Goal: Information Seeking & Learning: Learn about a topic

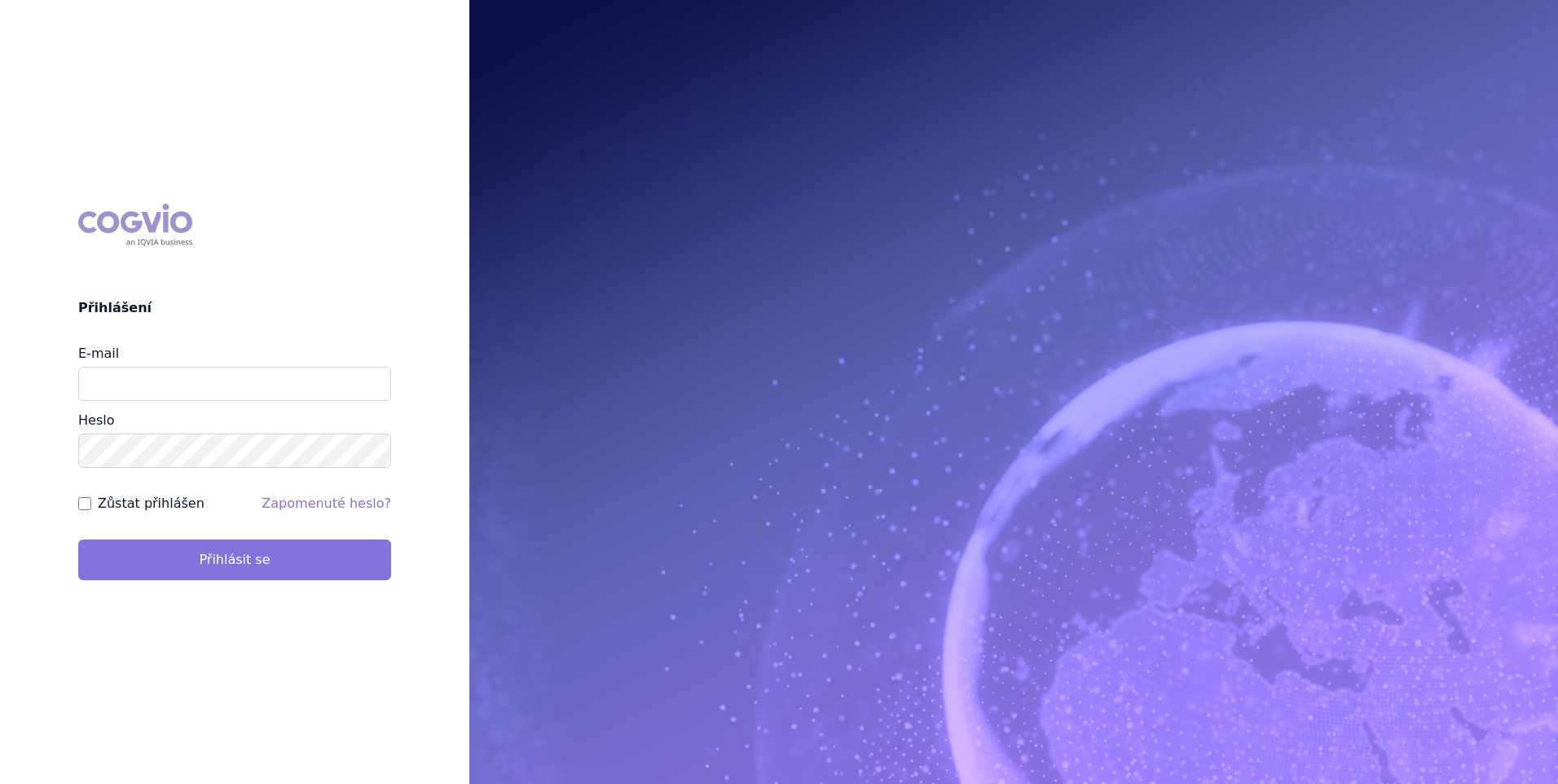
type input "[PERSON_NAME][EMAIL_ADDRESS][DOMAIN_NAME]"
click at [229, 557] on button "Přihlásit se" at bounding box center [235, 559] width 313 height 41
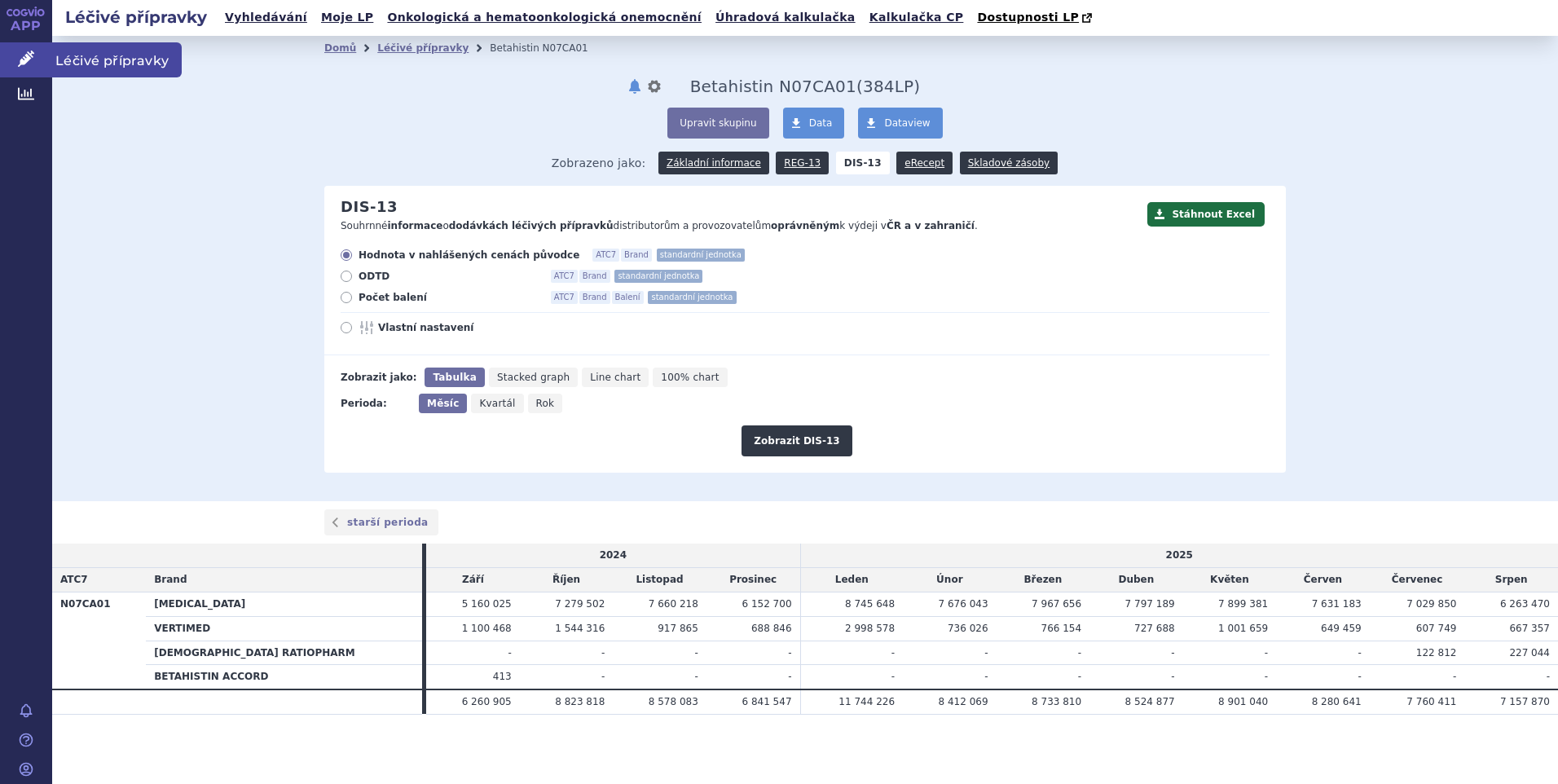
click at [78, 55] on span "Léčivé přípravky" at bounding box center [116, 59] width 130 height 34
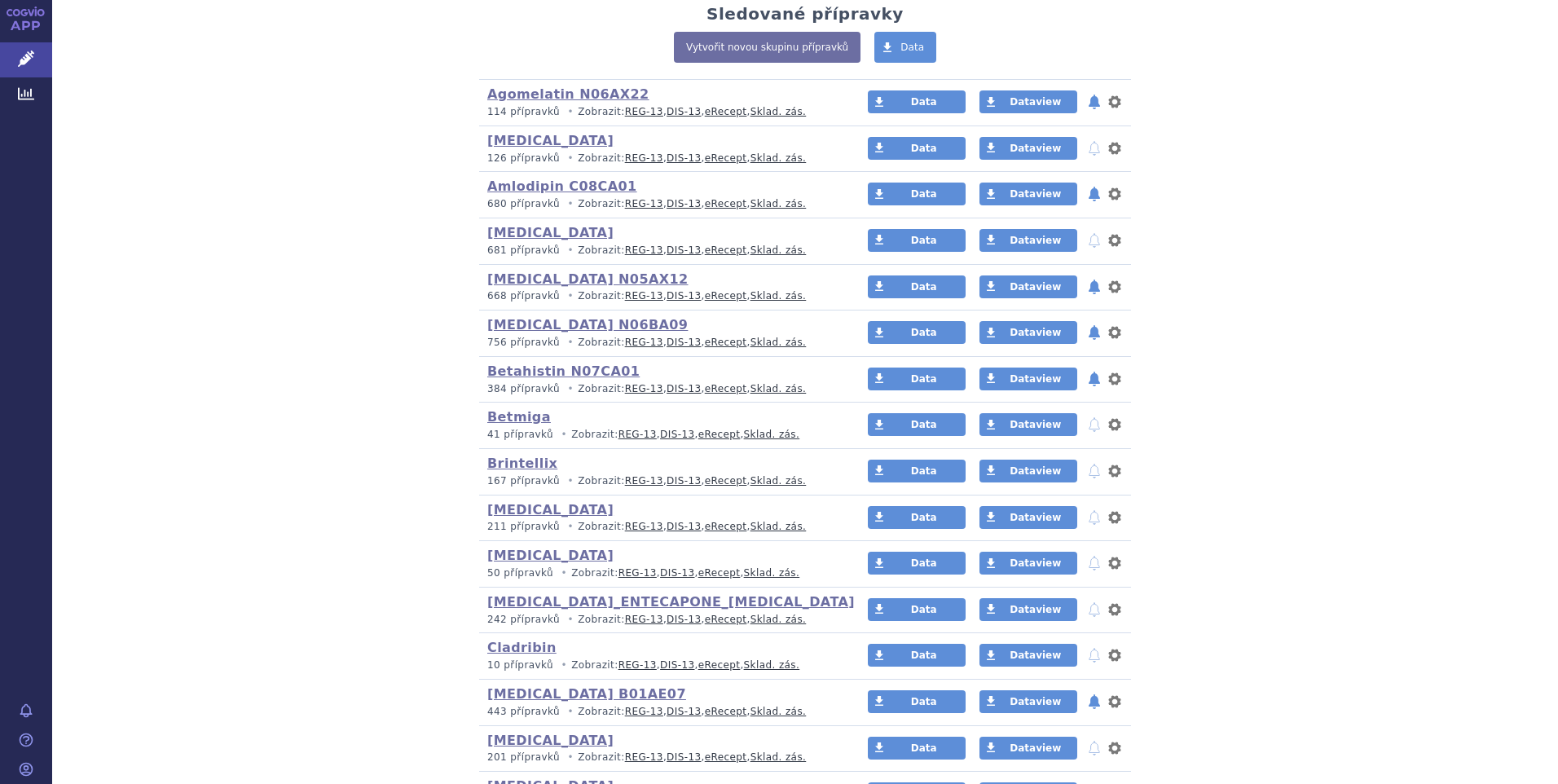
scroll to position [570, 0]
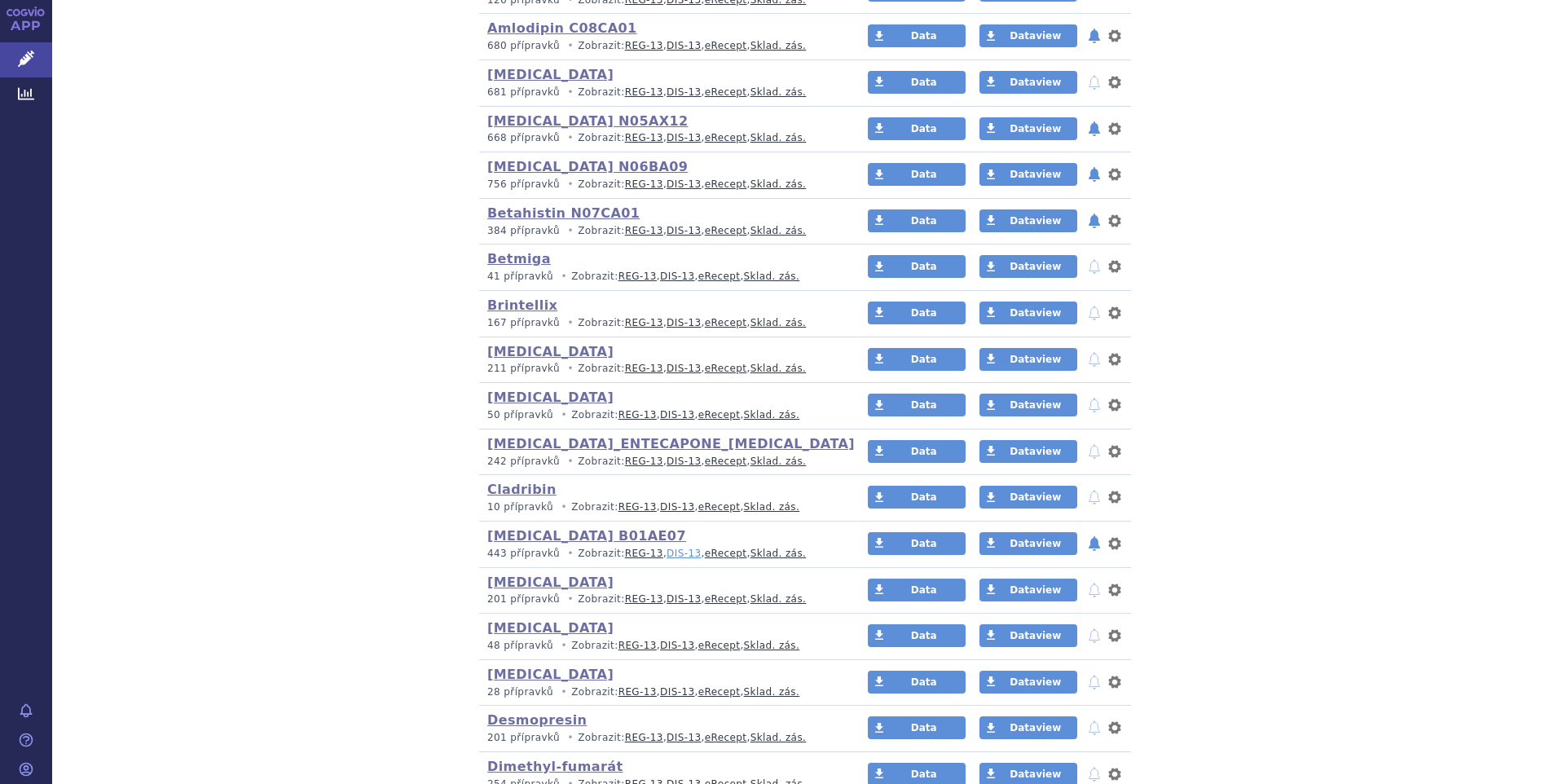
click at [666, 556] on link "DIS-13" at bounding box center [683, 553] width 34 height 12
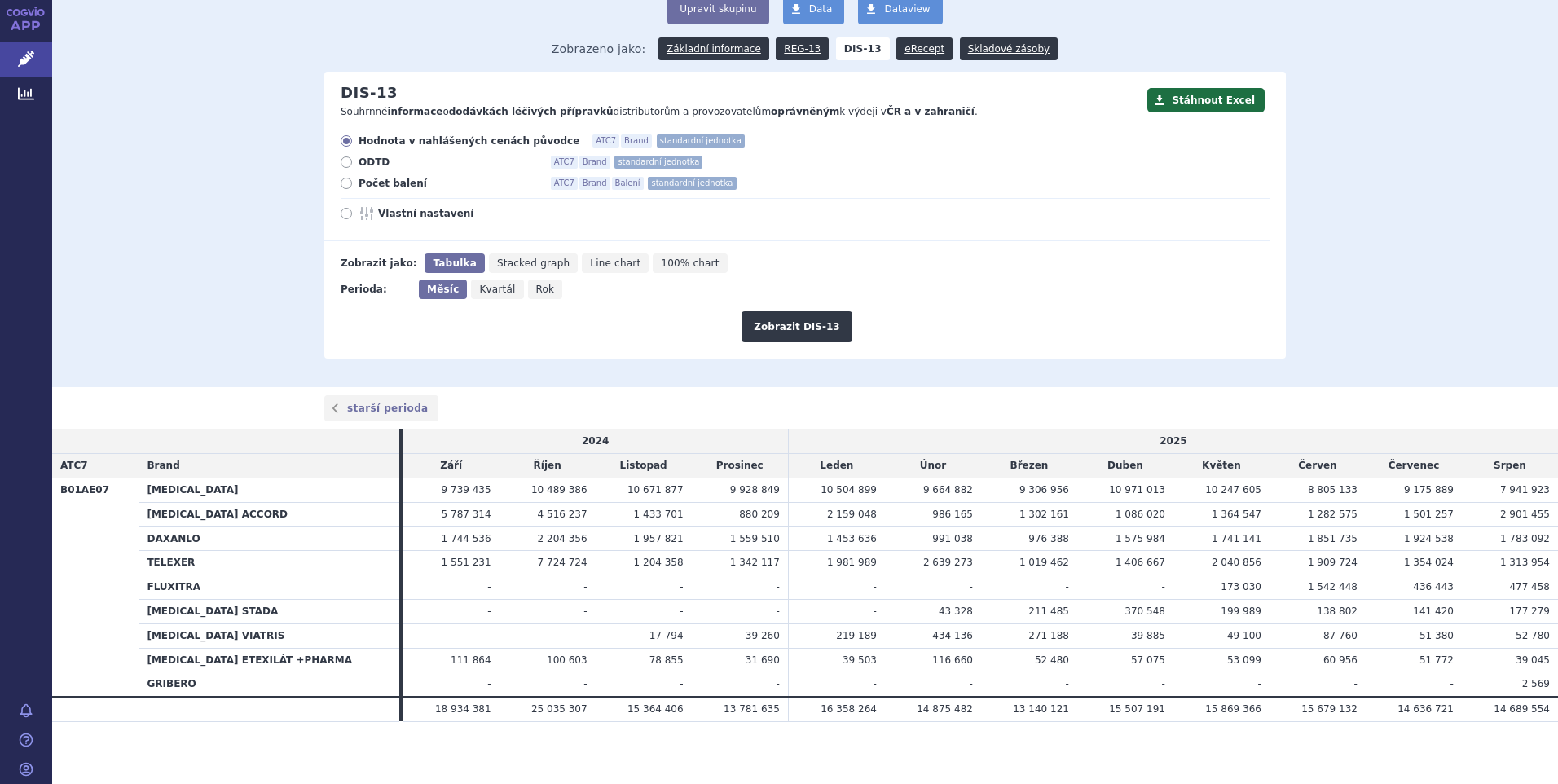
scroll to position [118, 0]
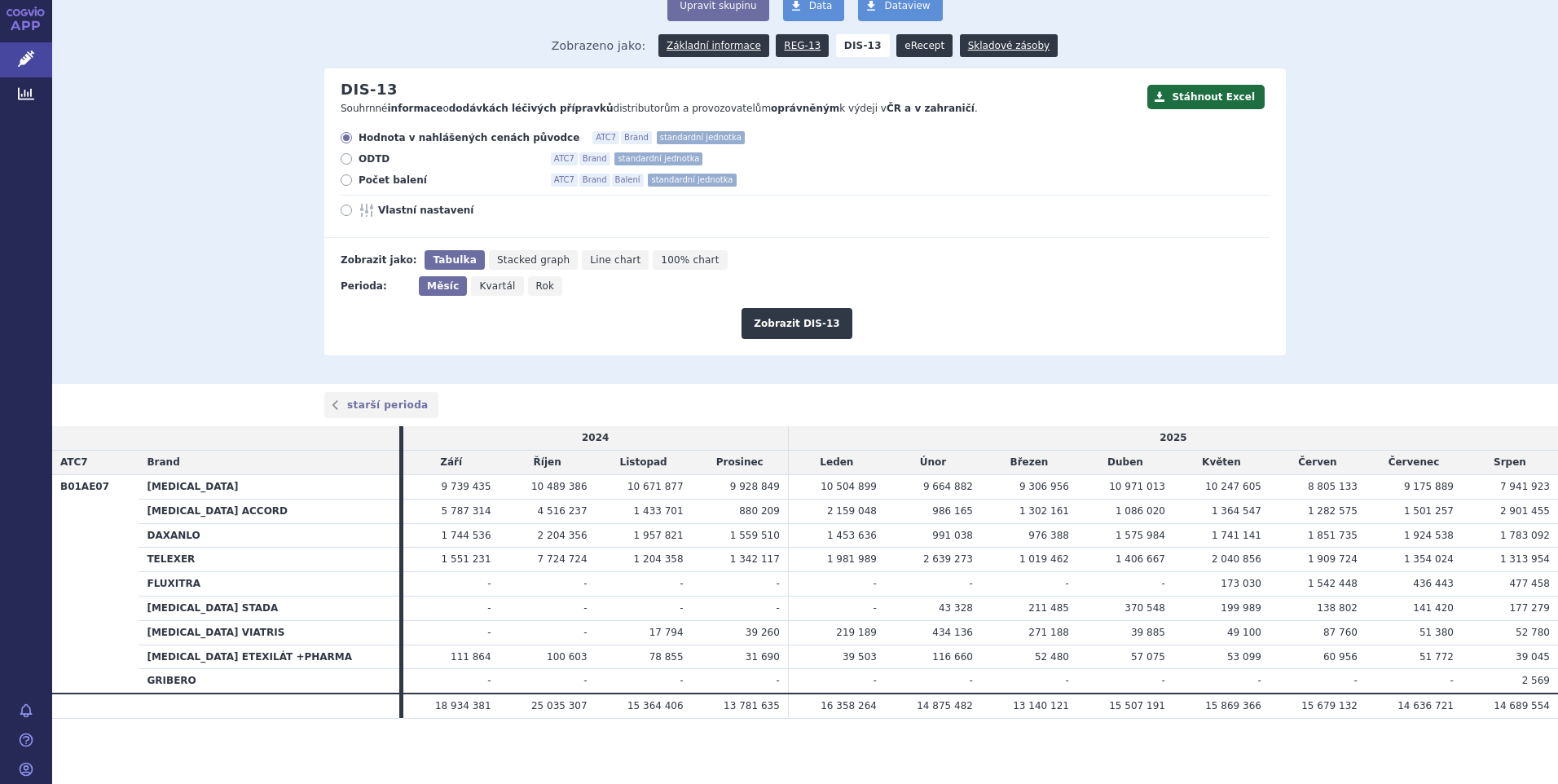
click at [913, 48] on link "eRecept" at bounding box center [924, 45] width 56 height 23
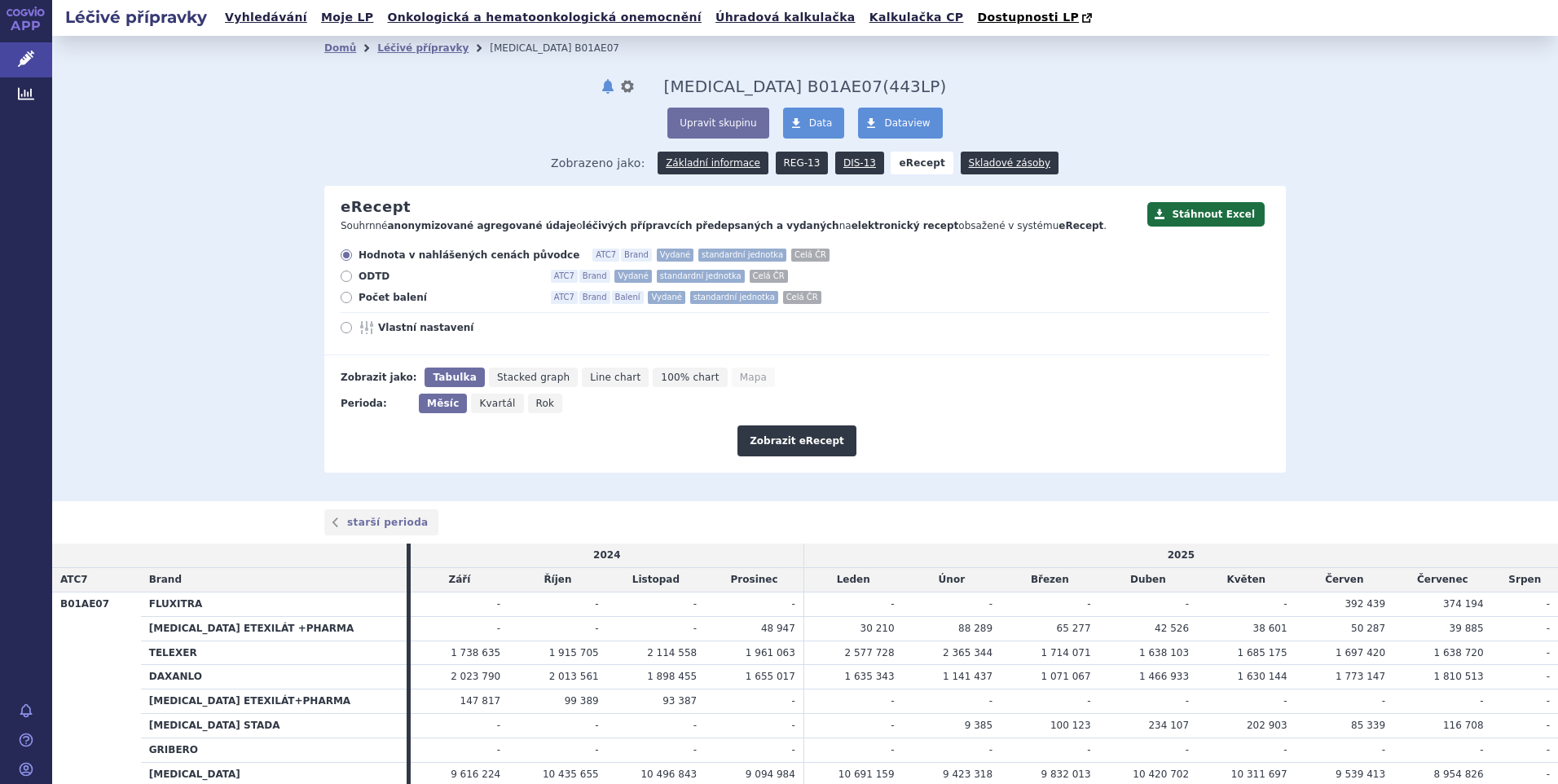
click at [790, 164] on link "REG-13" at bounding box center [802, 162] width 53 height 23
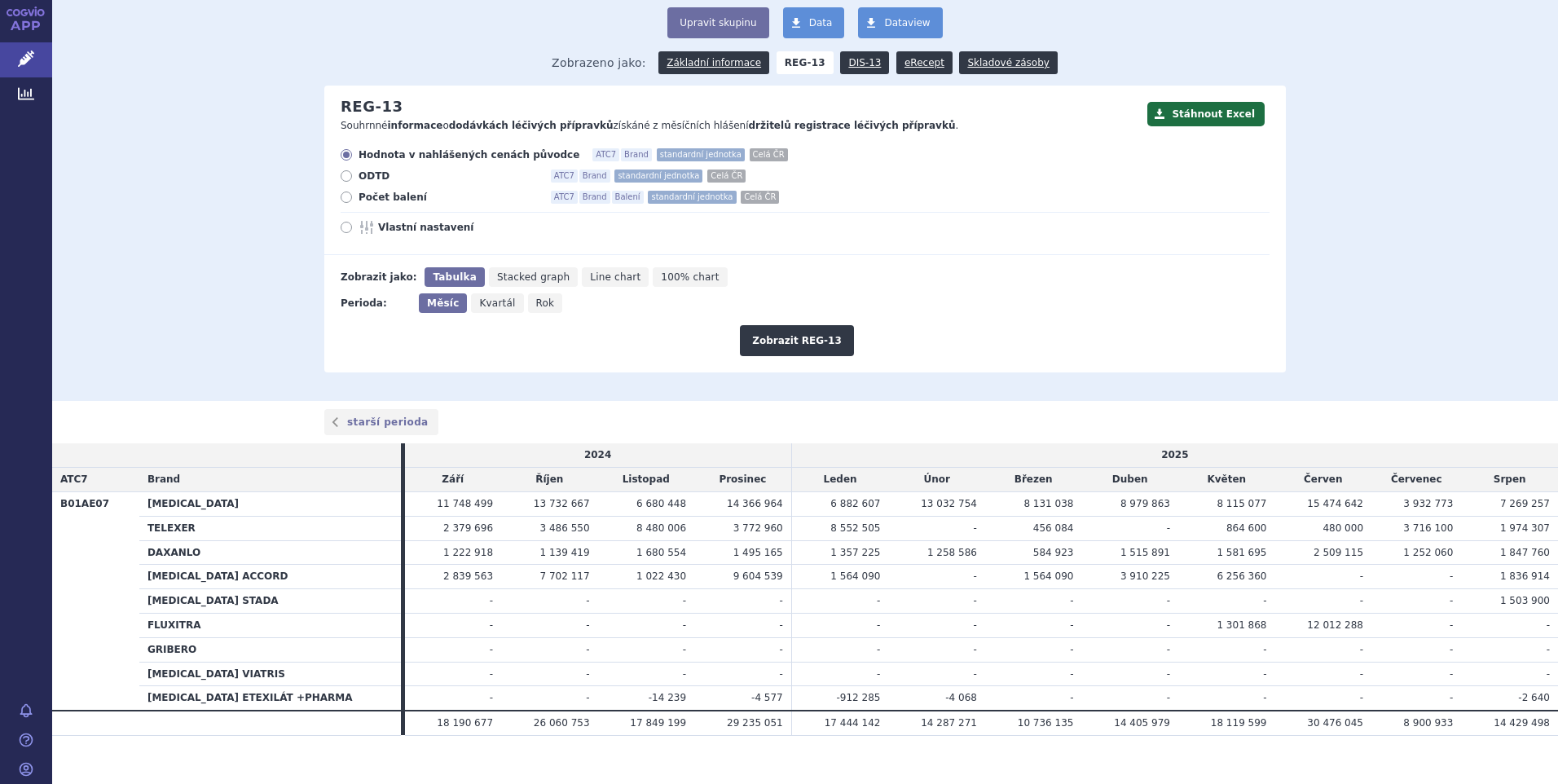
scroll to position [118, 0]
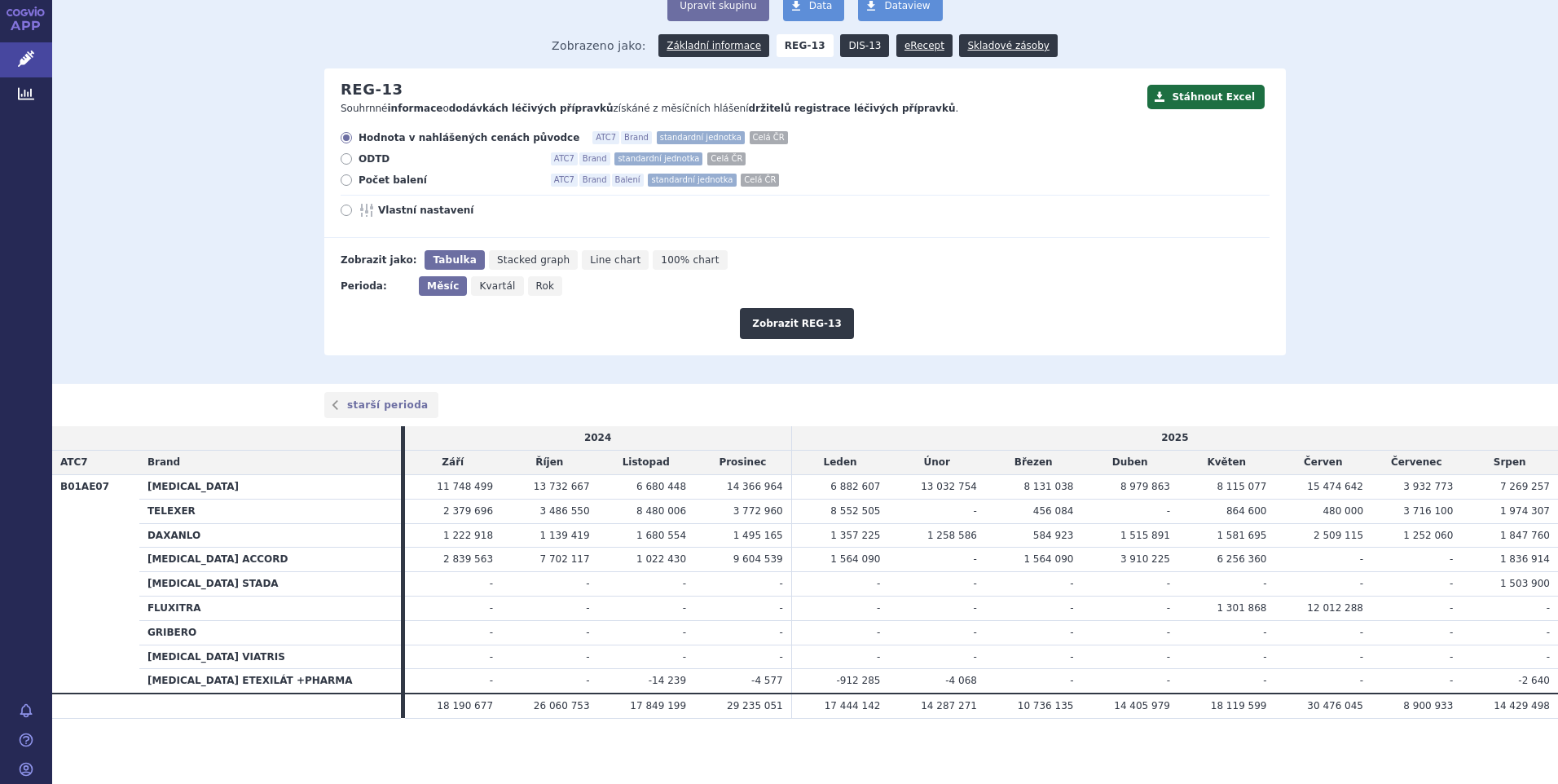
click at [848, 47] on link "DIS-13" at bounding box center [864, 45] width 48 height 23
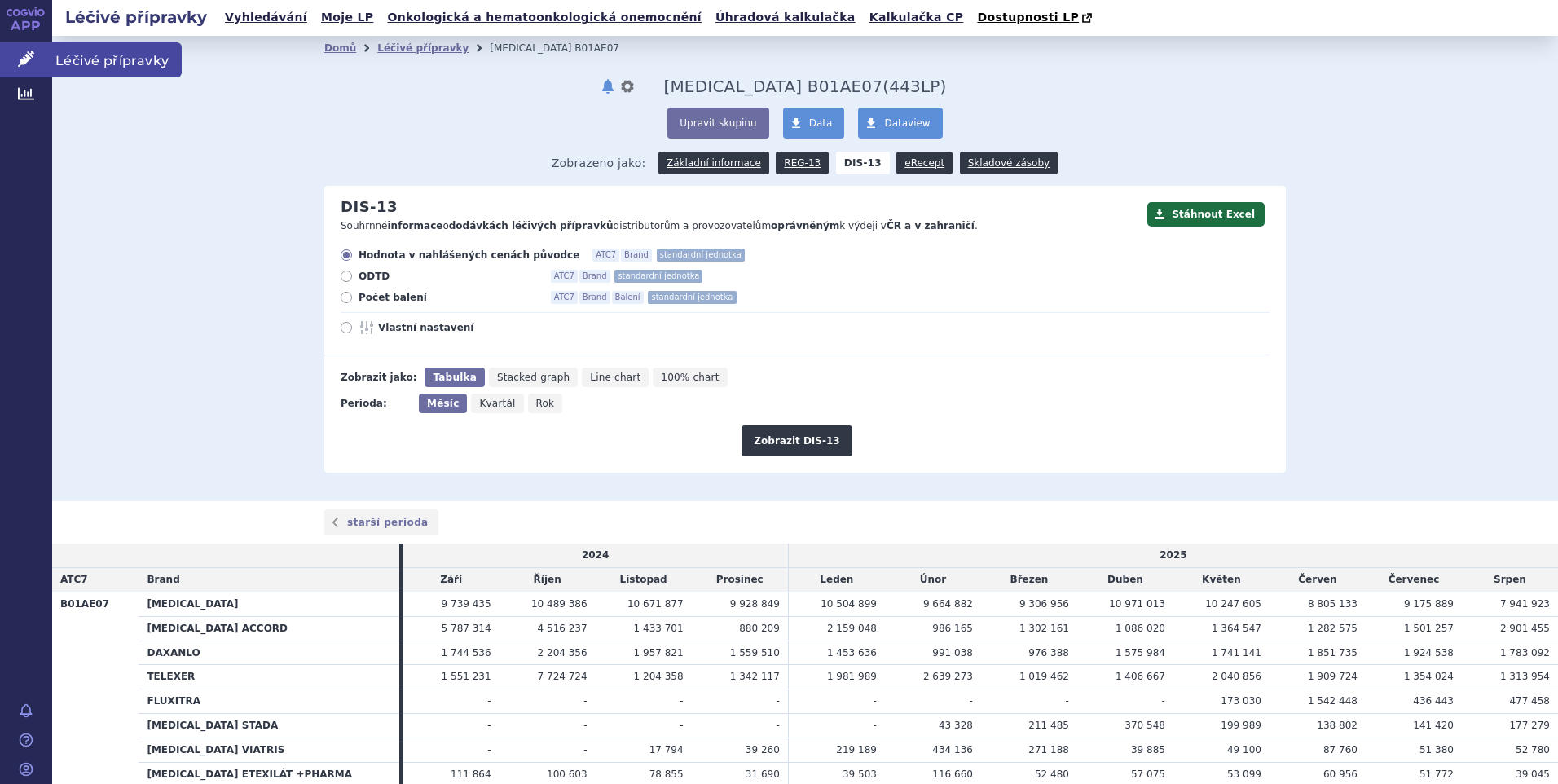
click at [103, 56] on span "Léčivé přípravky" at bounding box center [116, 59] width 130 height 34
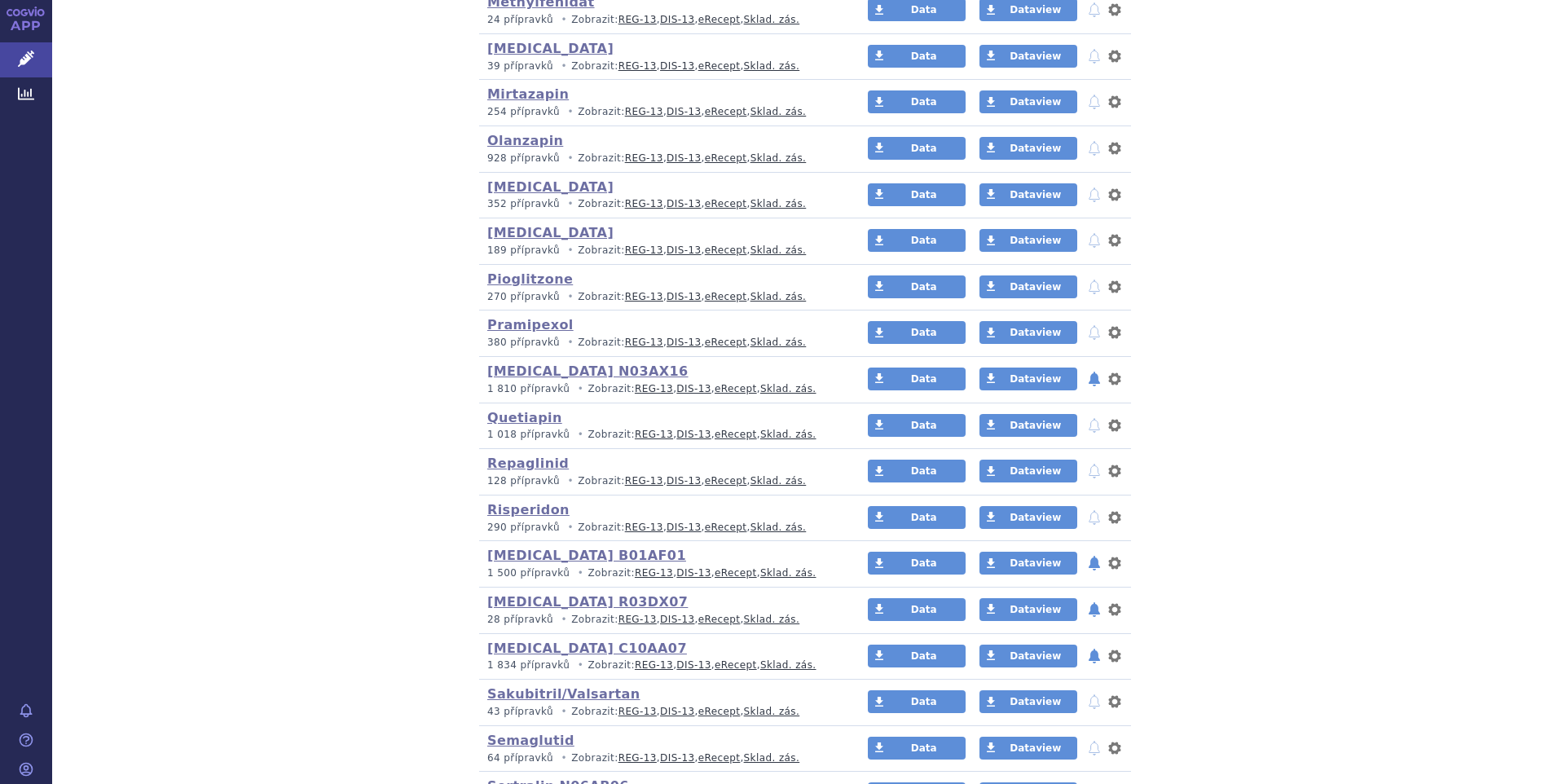
scroll to position [2770, 0]
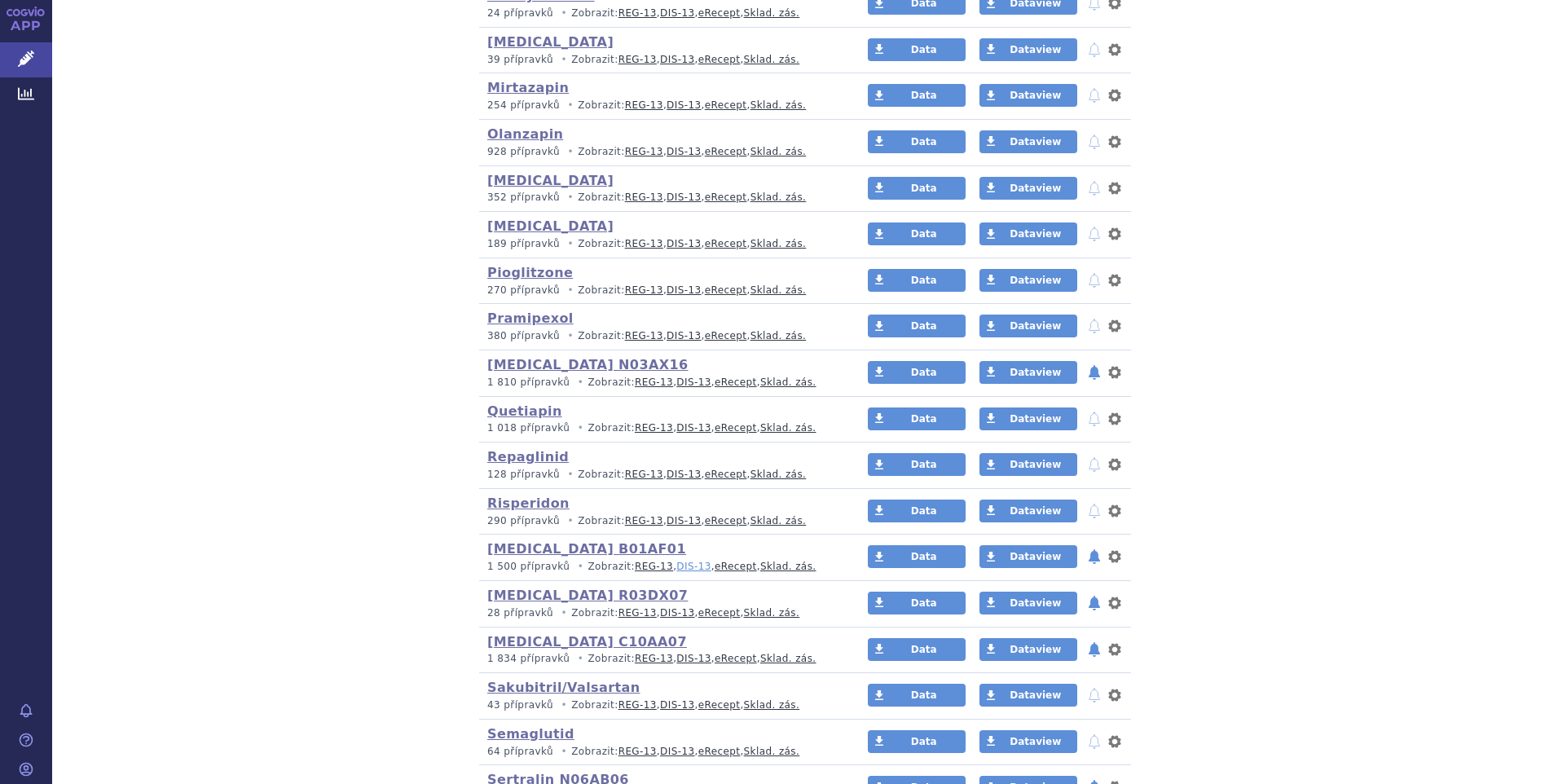
click at [676, 566] on link "DIS-13" at bounding box center [693, 567] width 34 height 12
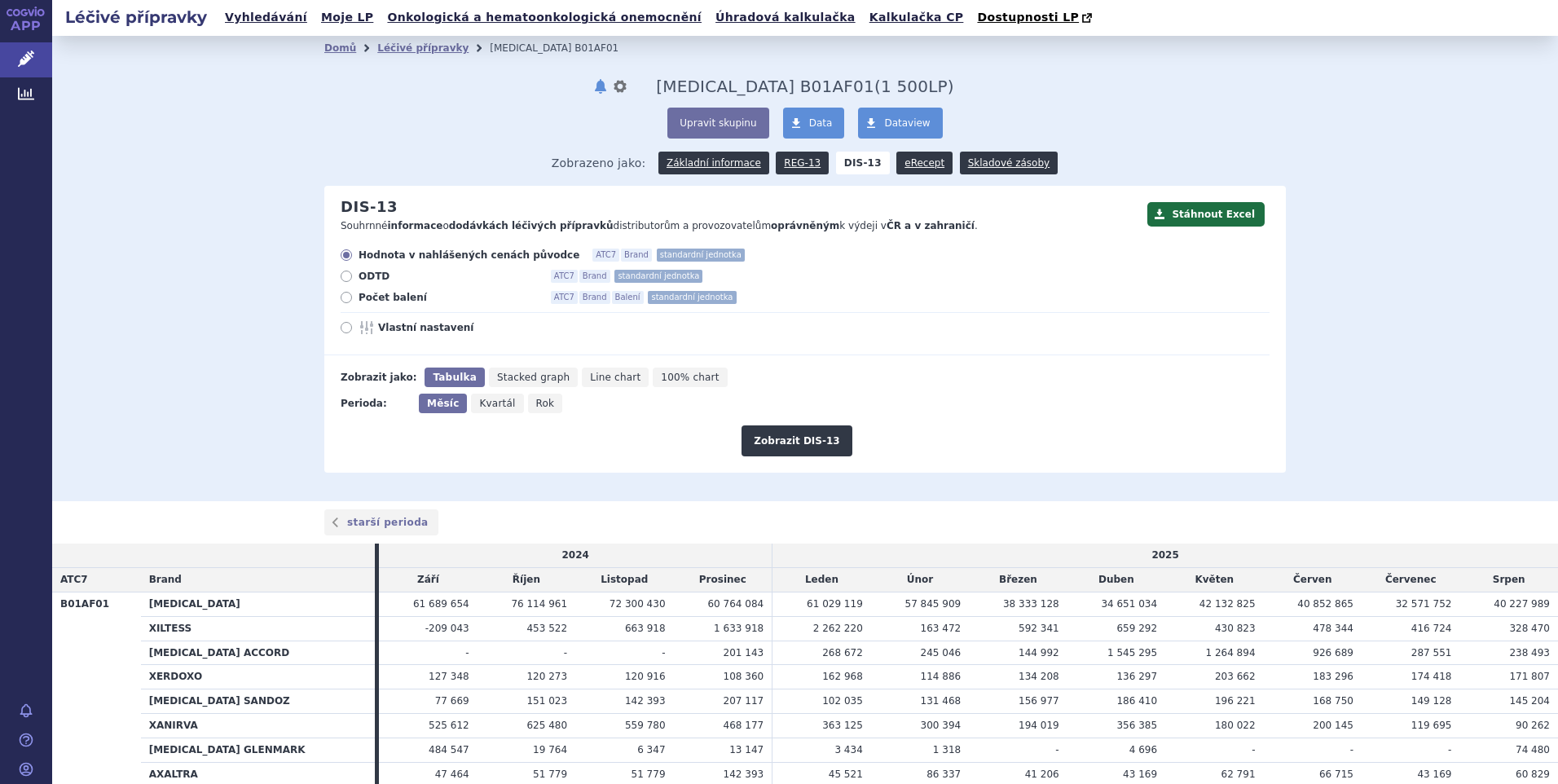
scroll to position [143, 0]
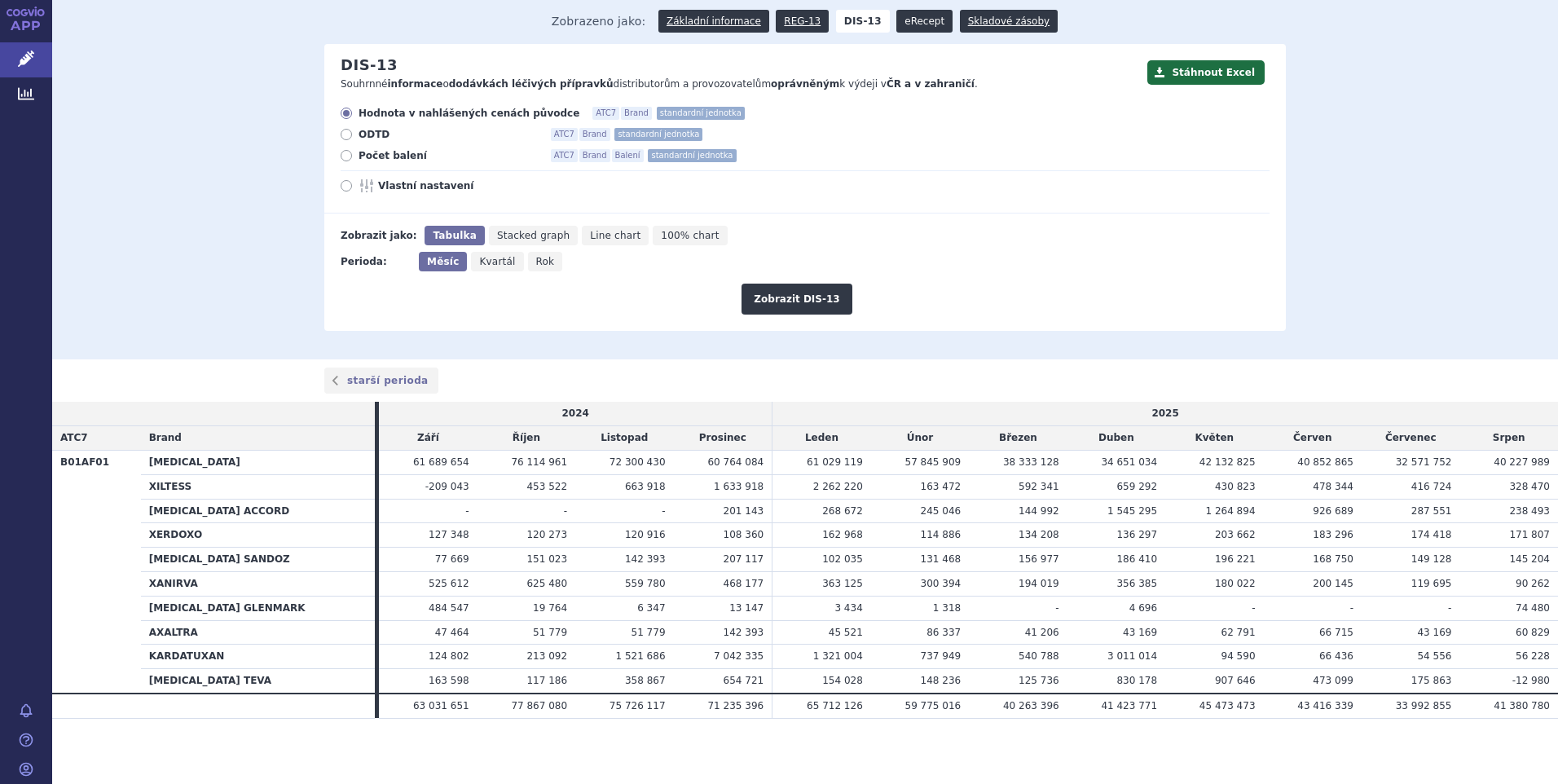
click at [896, 23] on link "eRecept" at bounding box center [924, 21] width 56 height 23
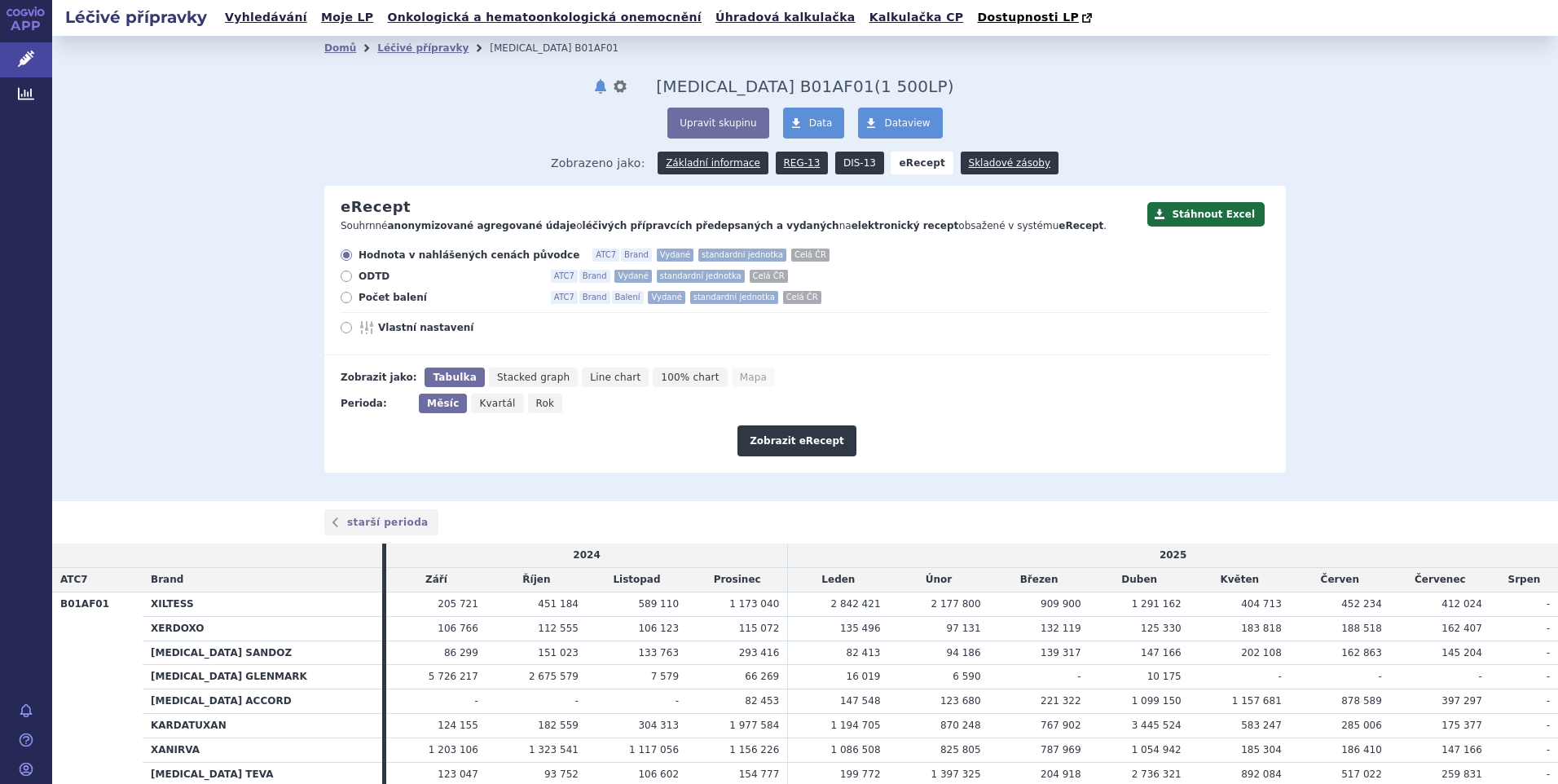
click at [843, 161] on link "DIS-13" at bounding box center [859, 162] width 48 height 23
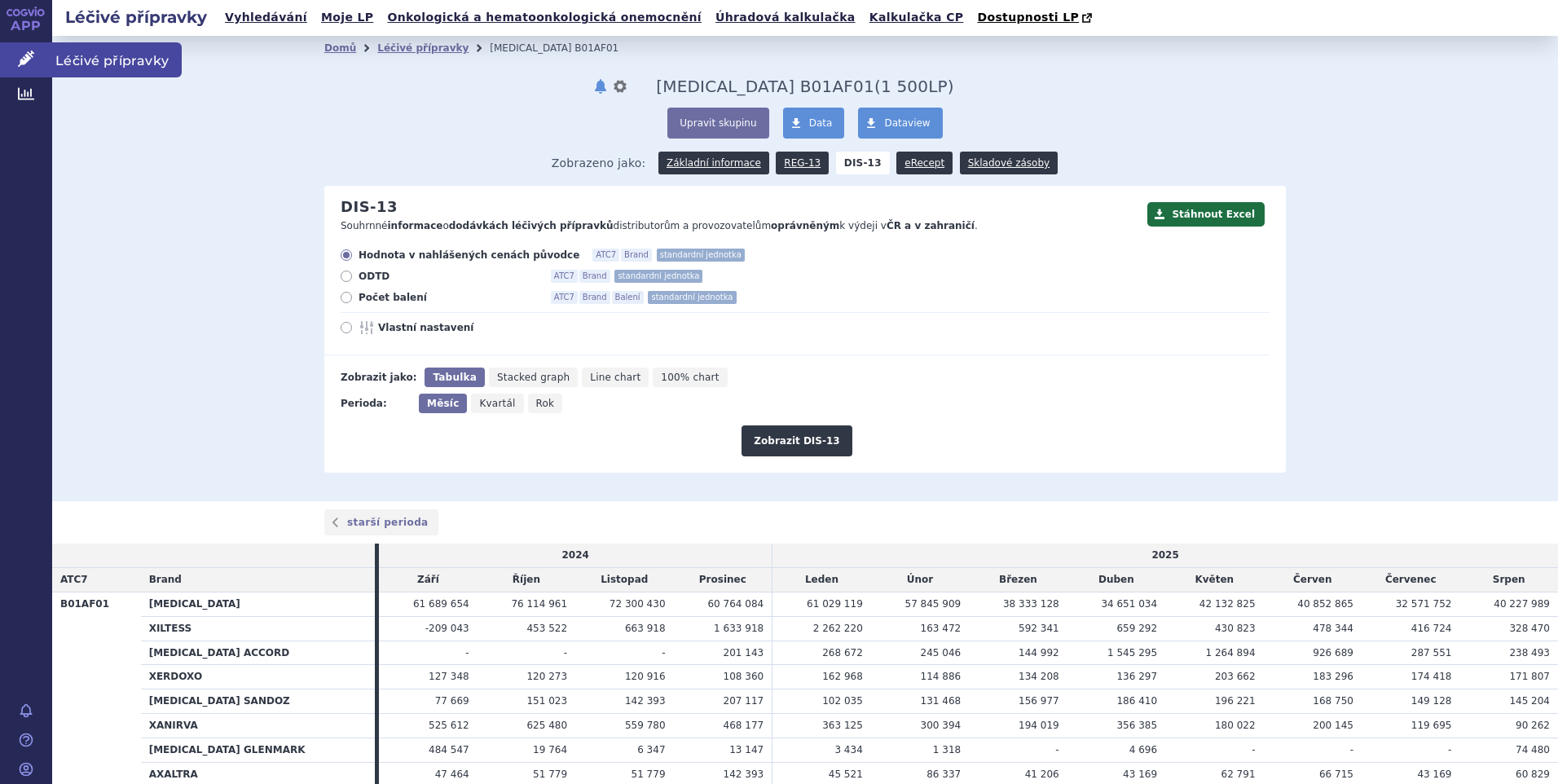
click at [80, 51] on span "Léčivé přípravky" at bounding box center [116, 59] width 130 height 34
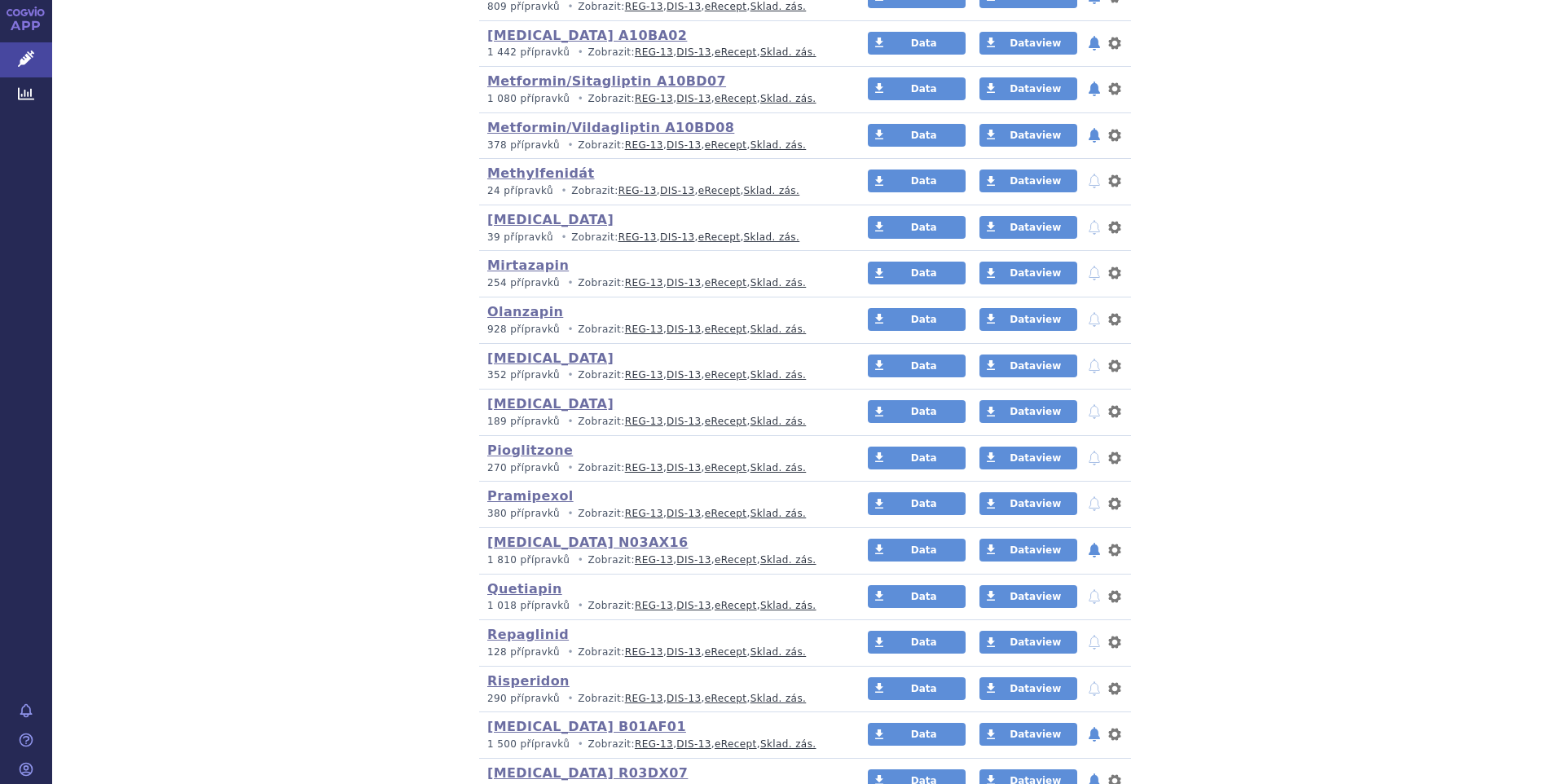
scroll to position [2689, 0]
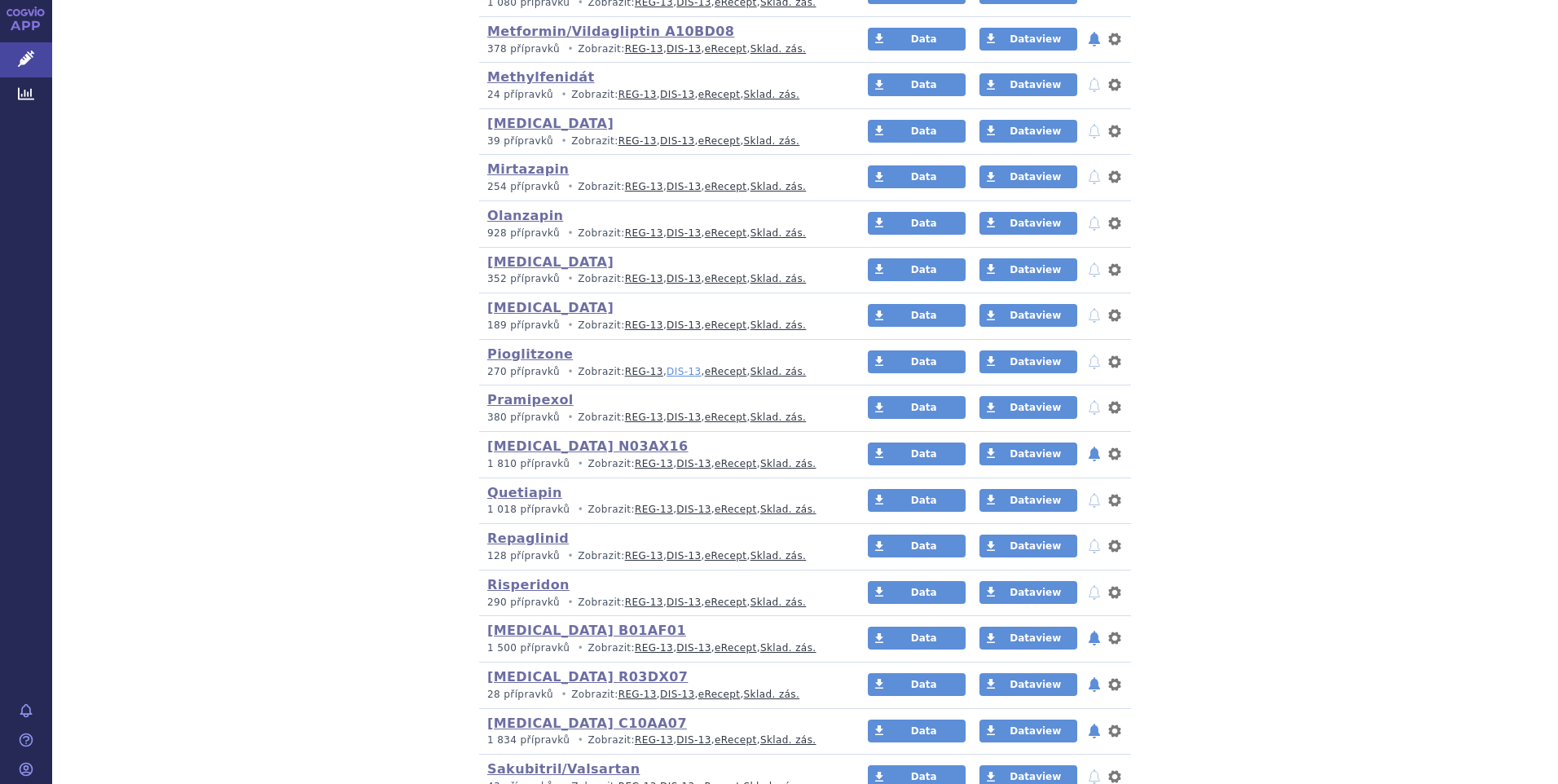
click at [666, 368] on link "DIS-13" at bounding box center [683, 372] width 34 height 12
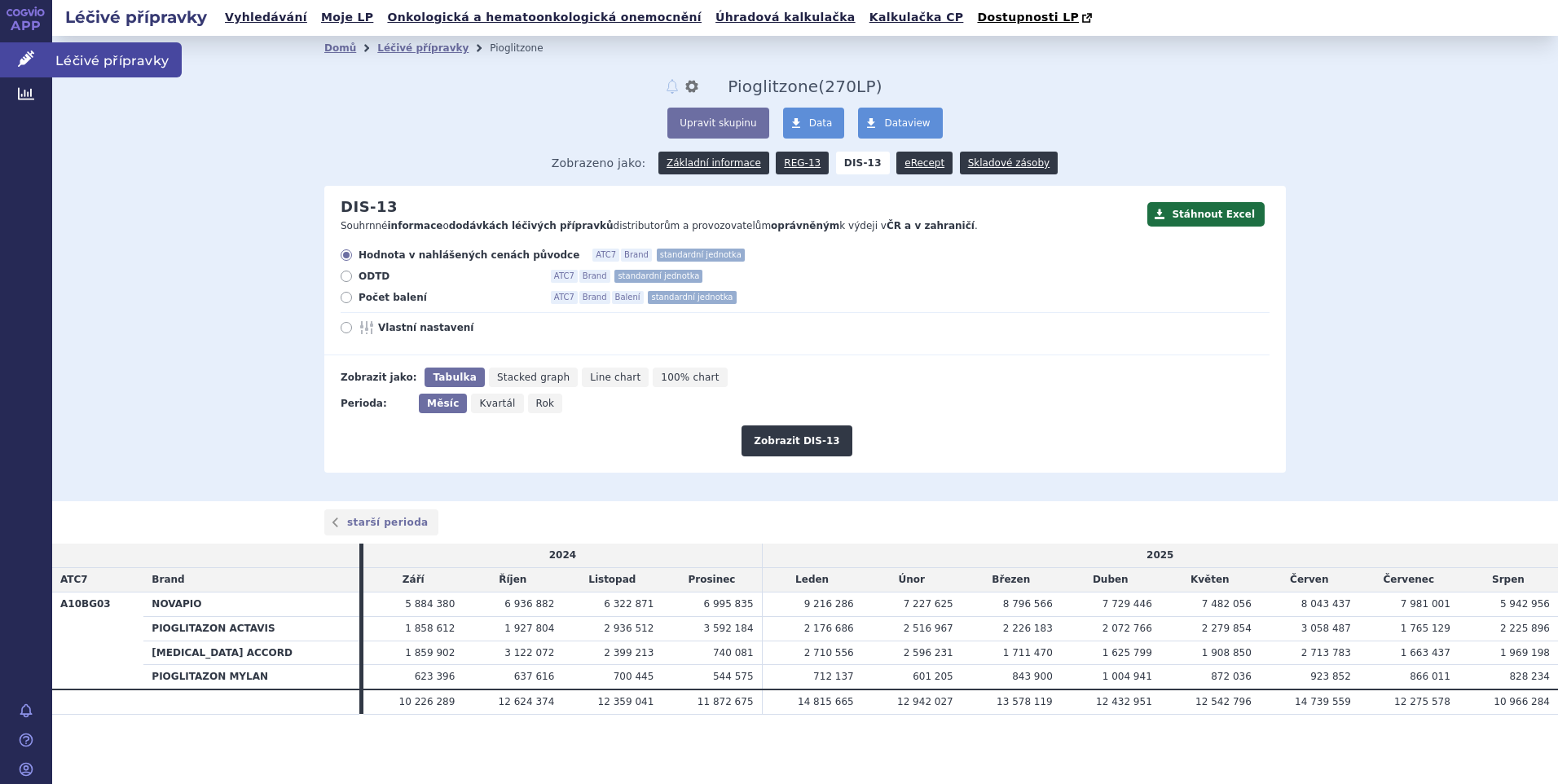
click at [86, 59] on span "Léčivé přípravky" at bounding box center [116, 59] width 130 height 34
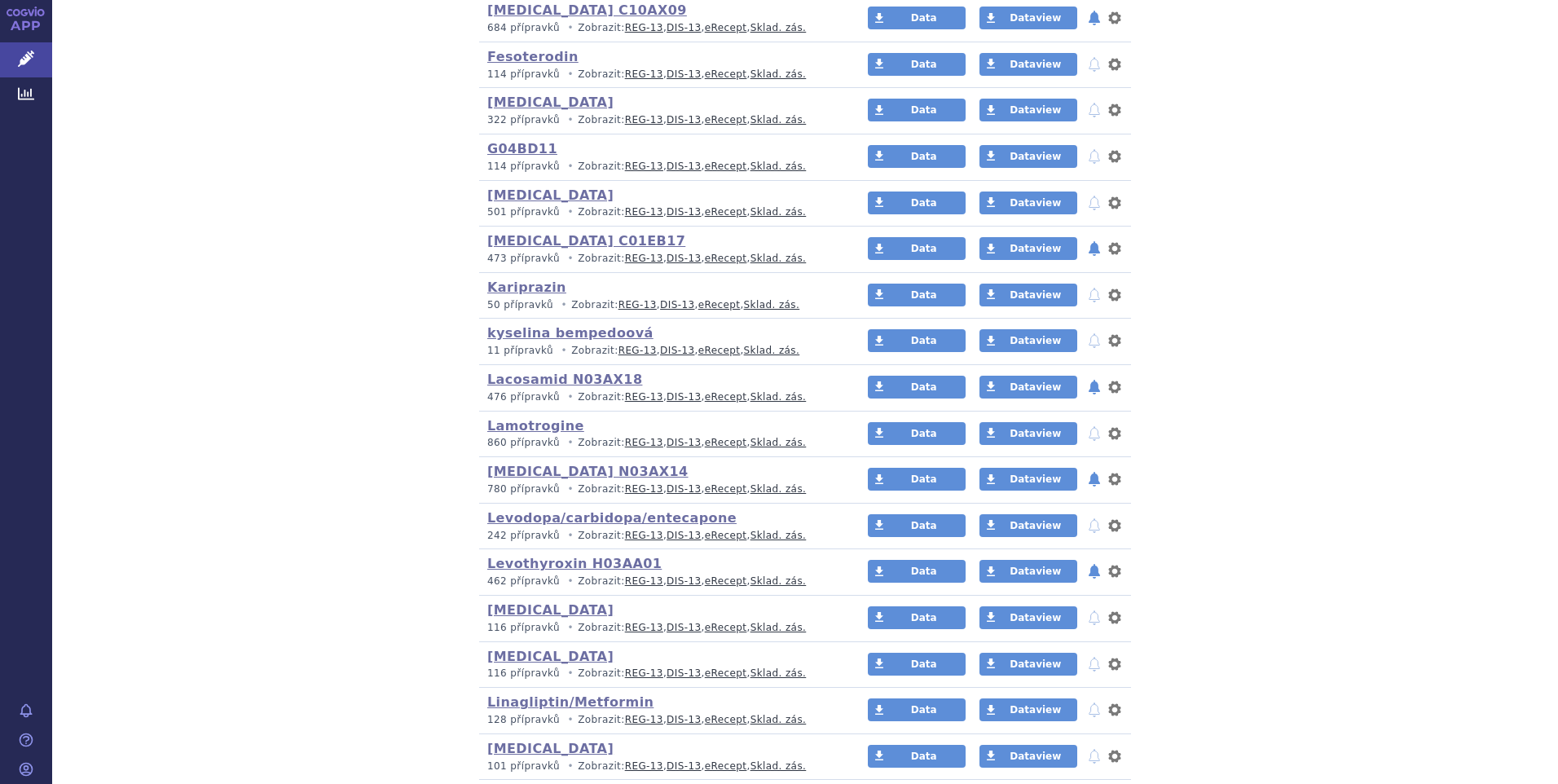
scroll to position [1792, 0]
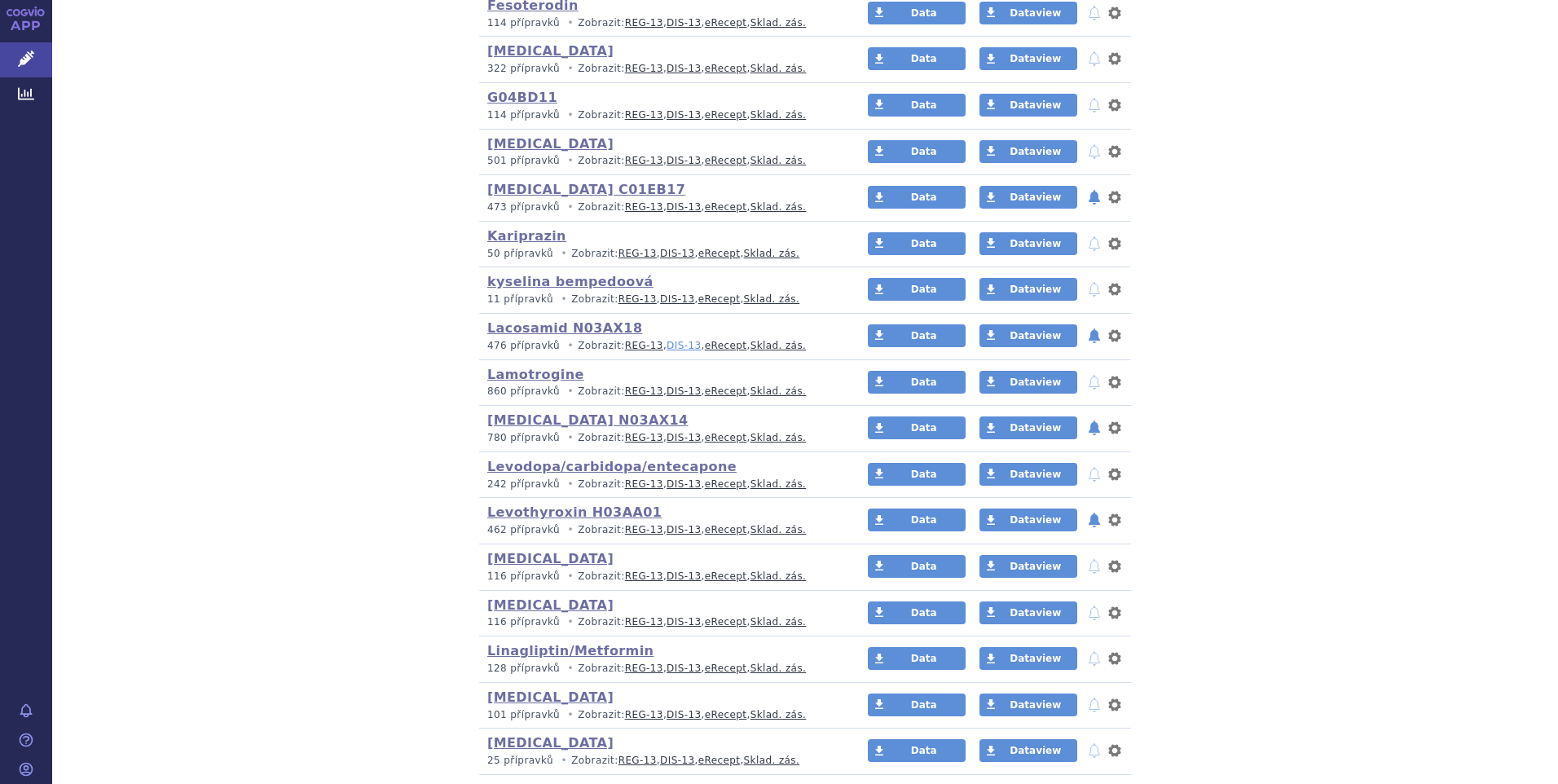
click at [669, 345] on link "DIS-13" at bounding box center [683, 345] width 34 height 12
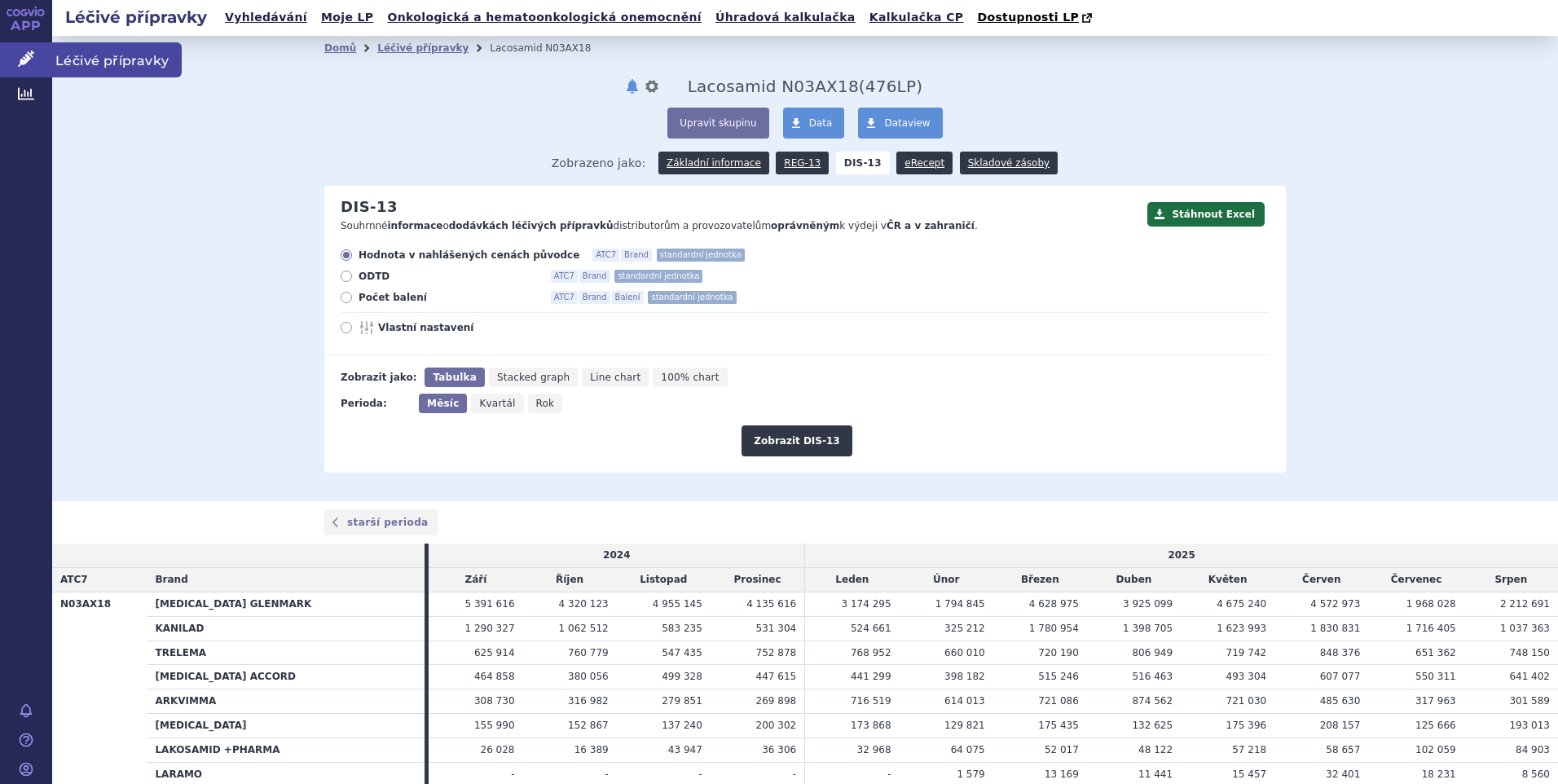
click at [76, 58] on span "Léčivé přípravky" at bounding box center [116, 59] width 130 height 34
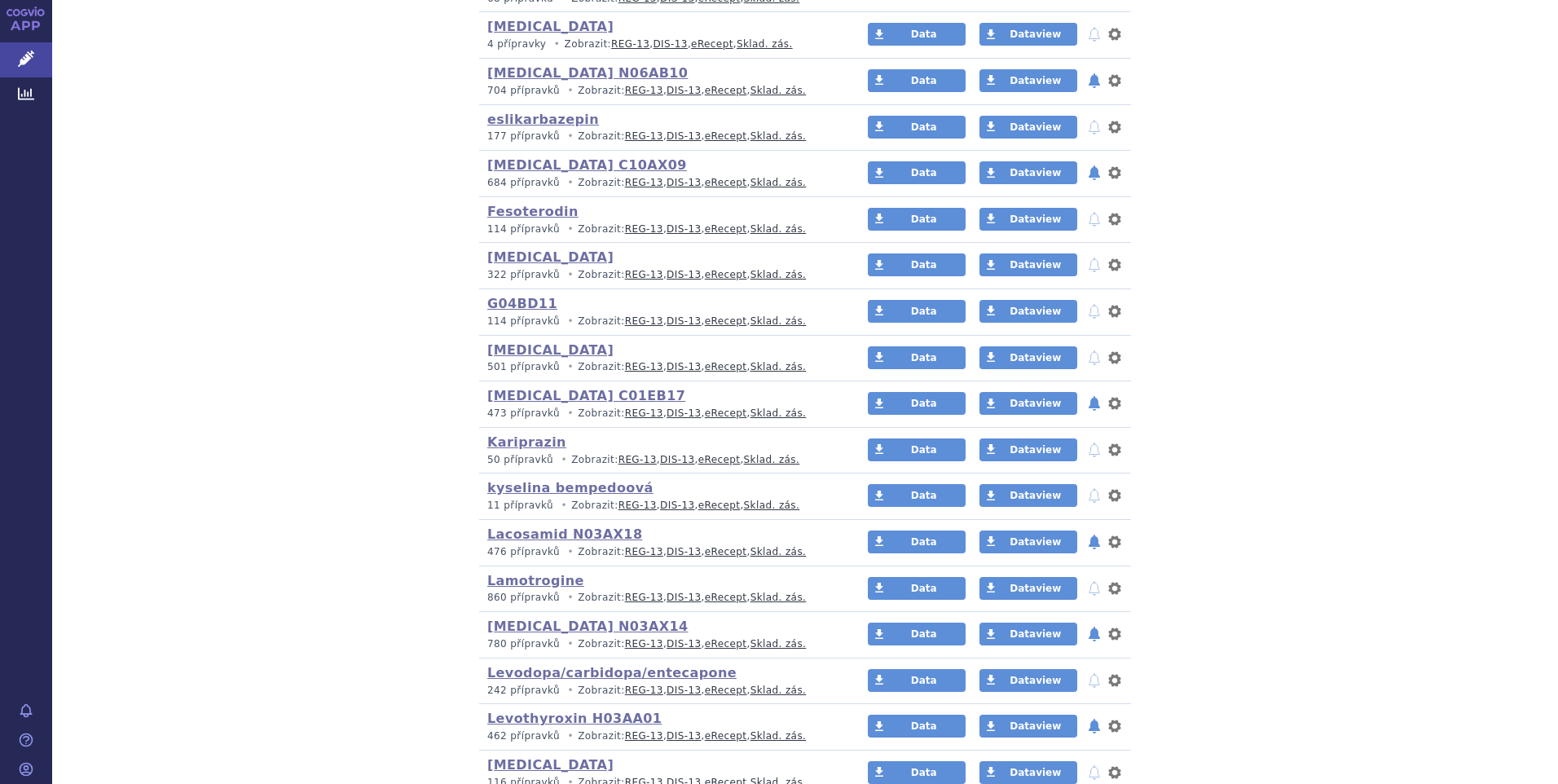
scroll to position [1629, 0]
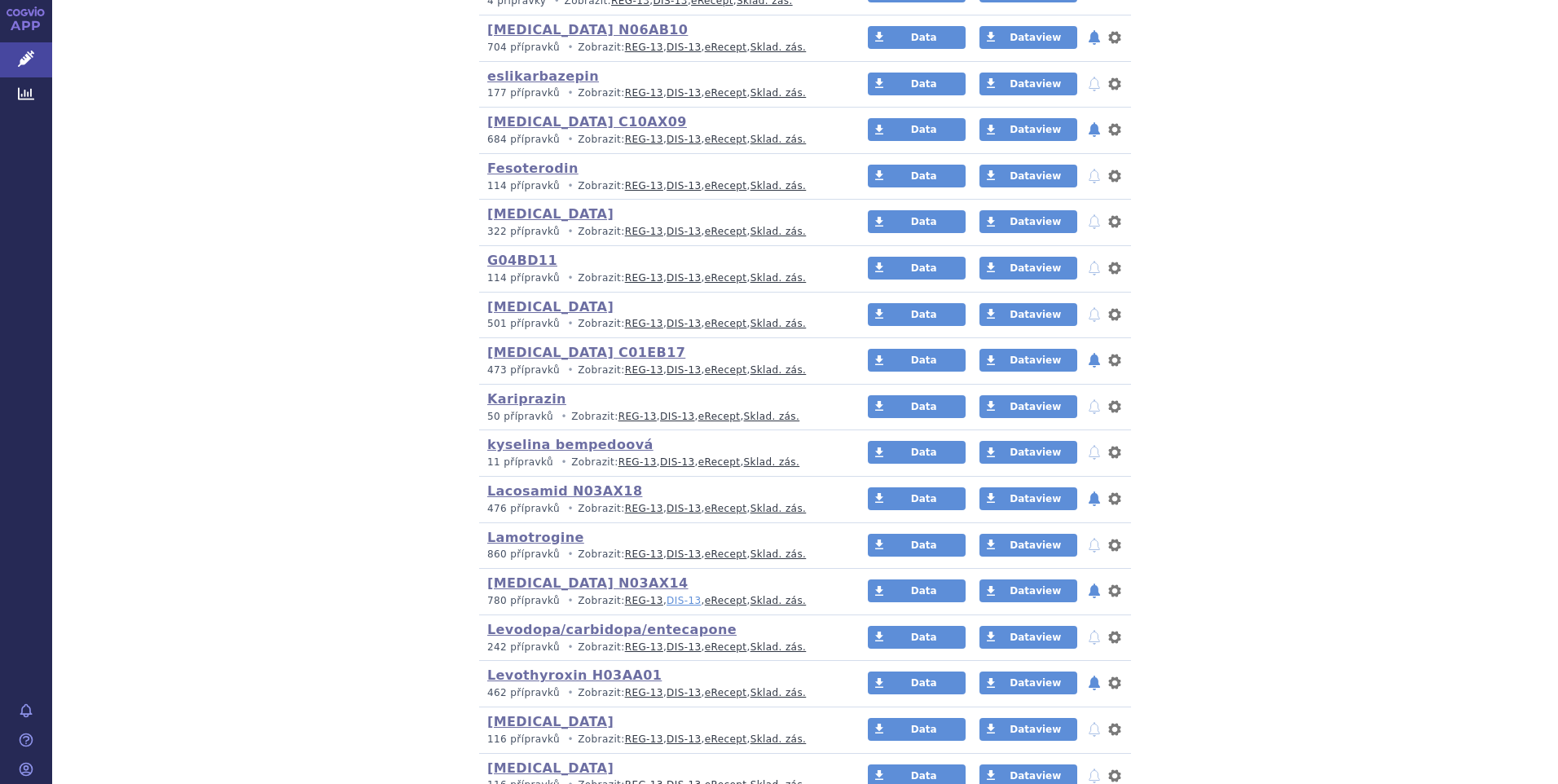
click at [666, 599] on link "DIS-13" at bounding box center [683, 601] width 34 height 12
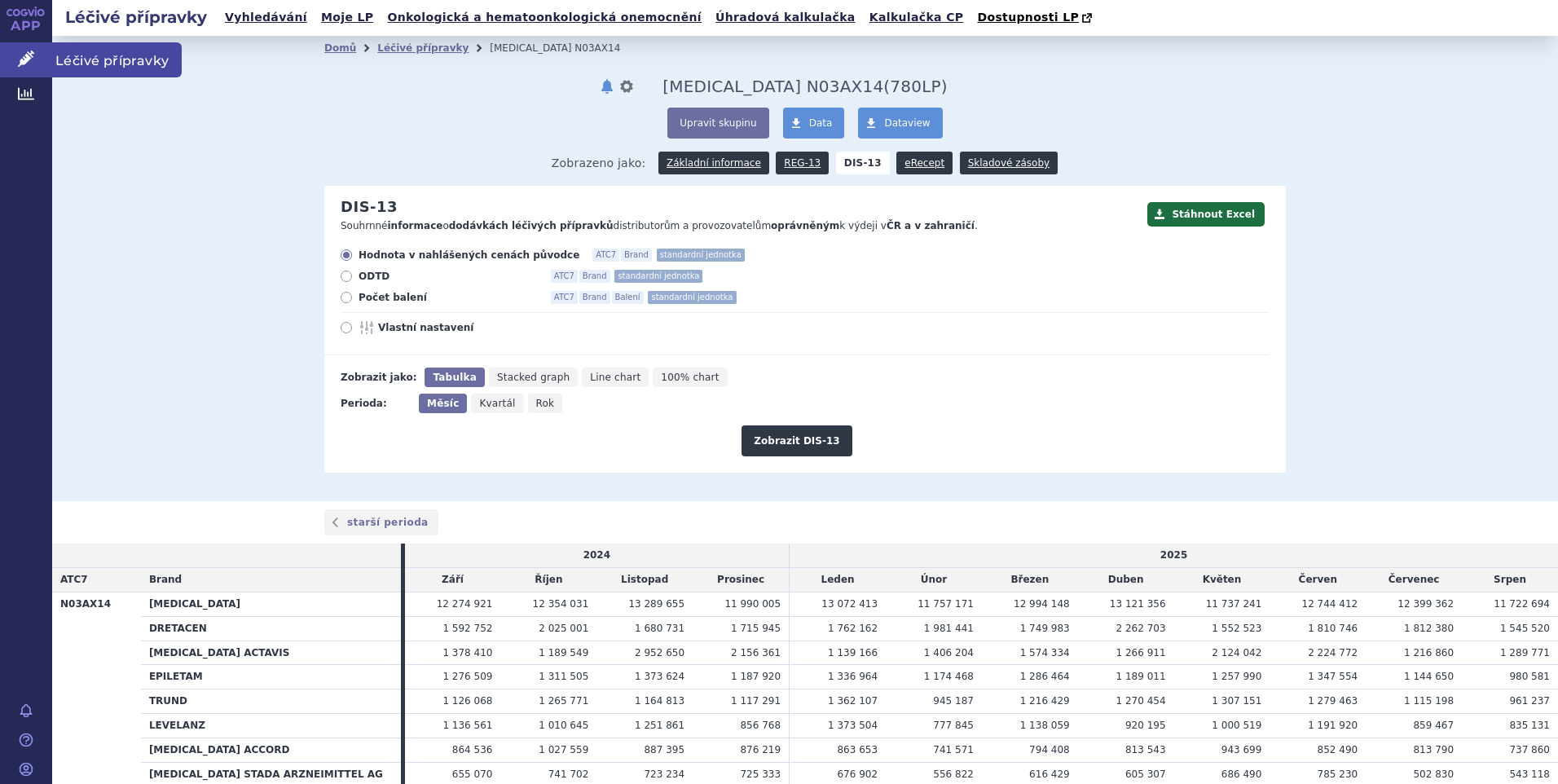
click at [79, 54] on span "Léčivé přípravky" at bounding box center [116, 59] width 130 height 34
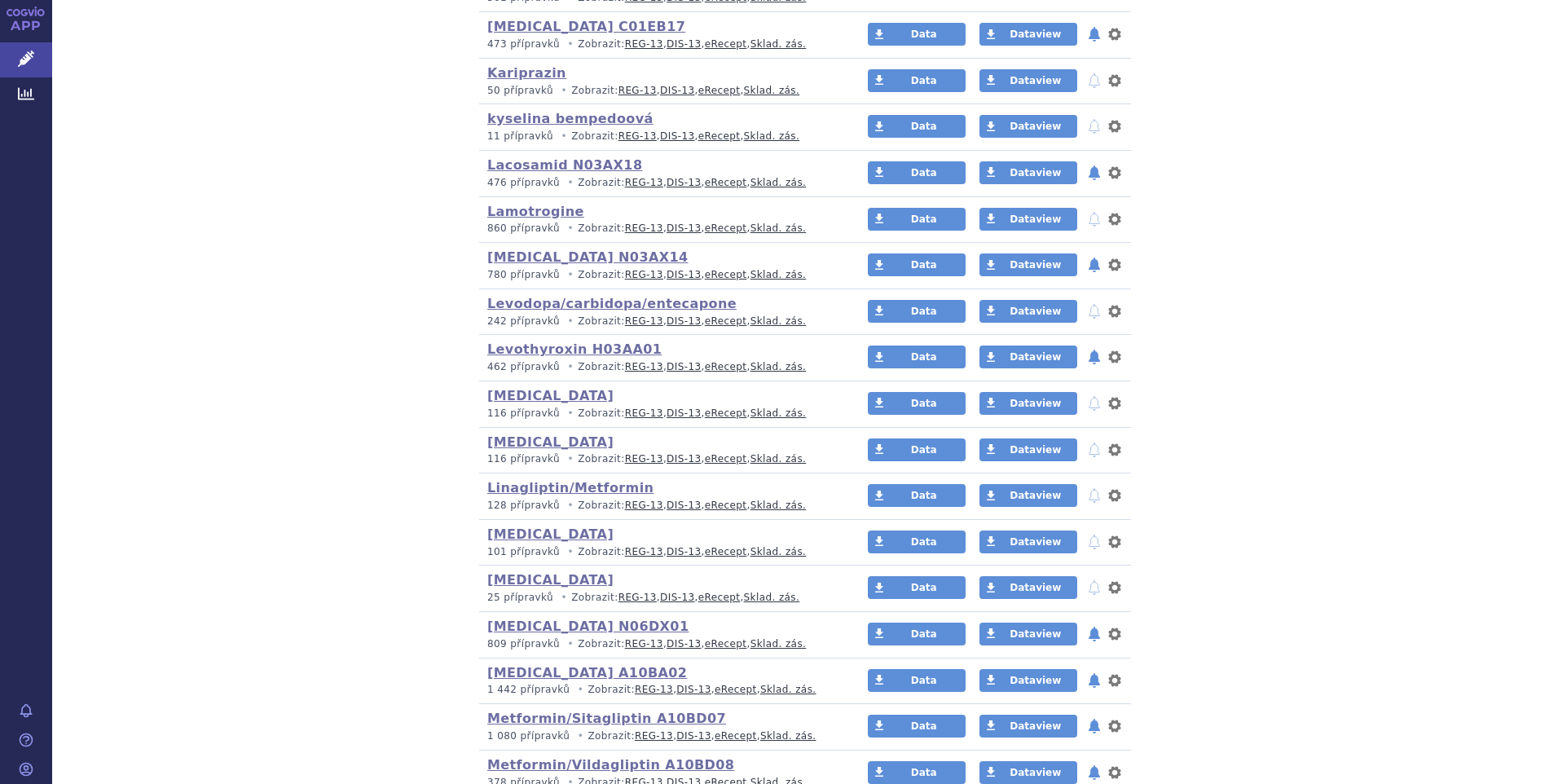
scroll to position [2037, 0]
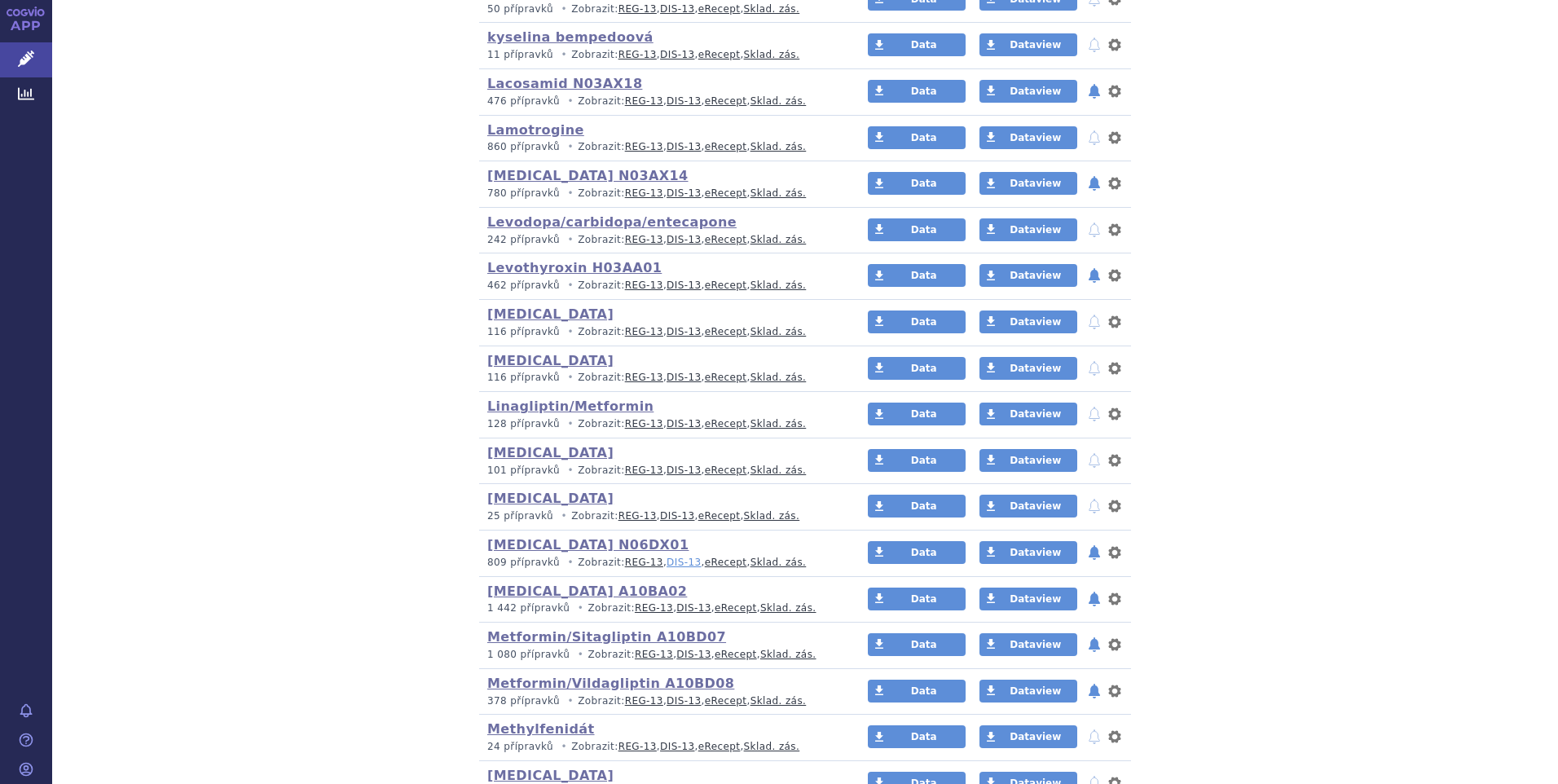
click at [666, 561] on link "DIS-13" at bounding box center [683, 563] width 34 height 12
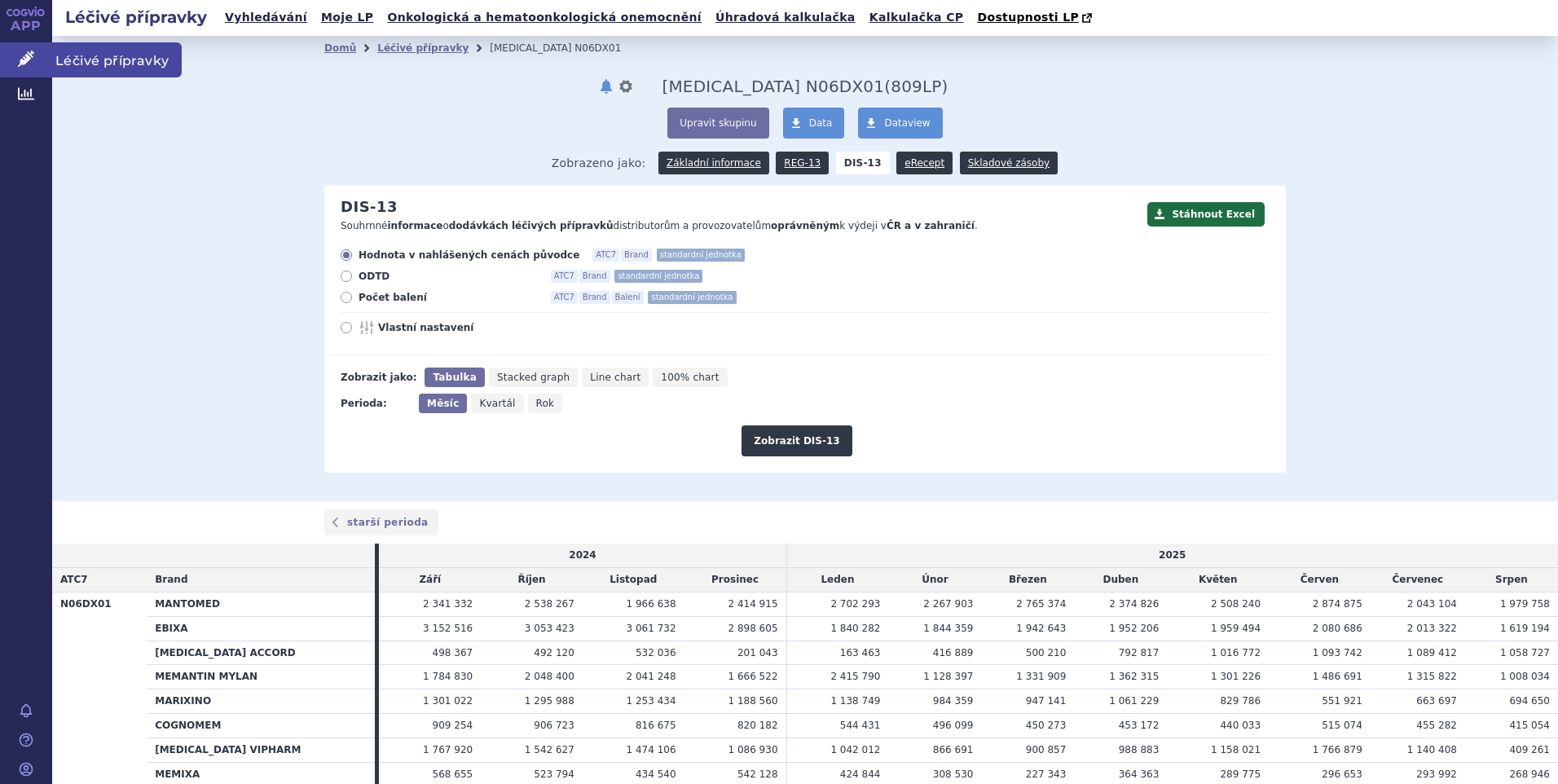
click at [62, 54] on span "Léčivé přípravky" at bounding box center [116, 59] width 130 height 34
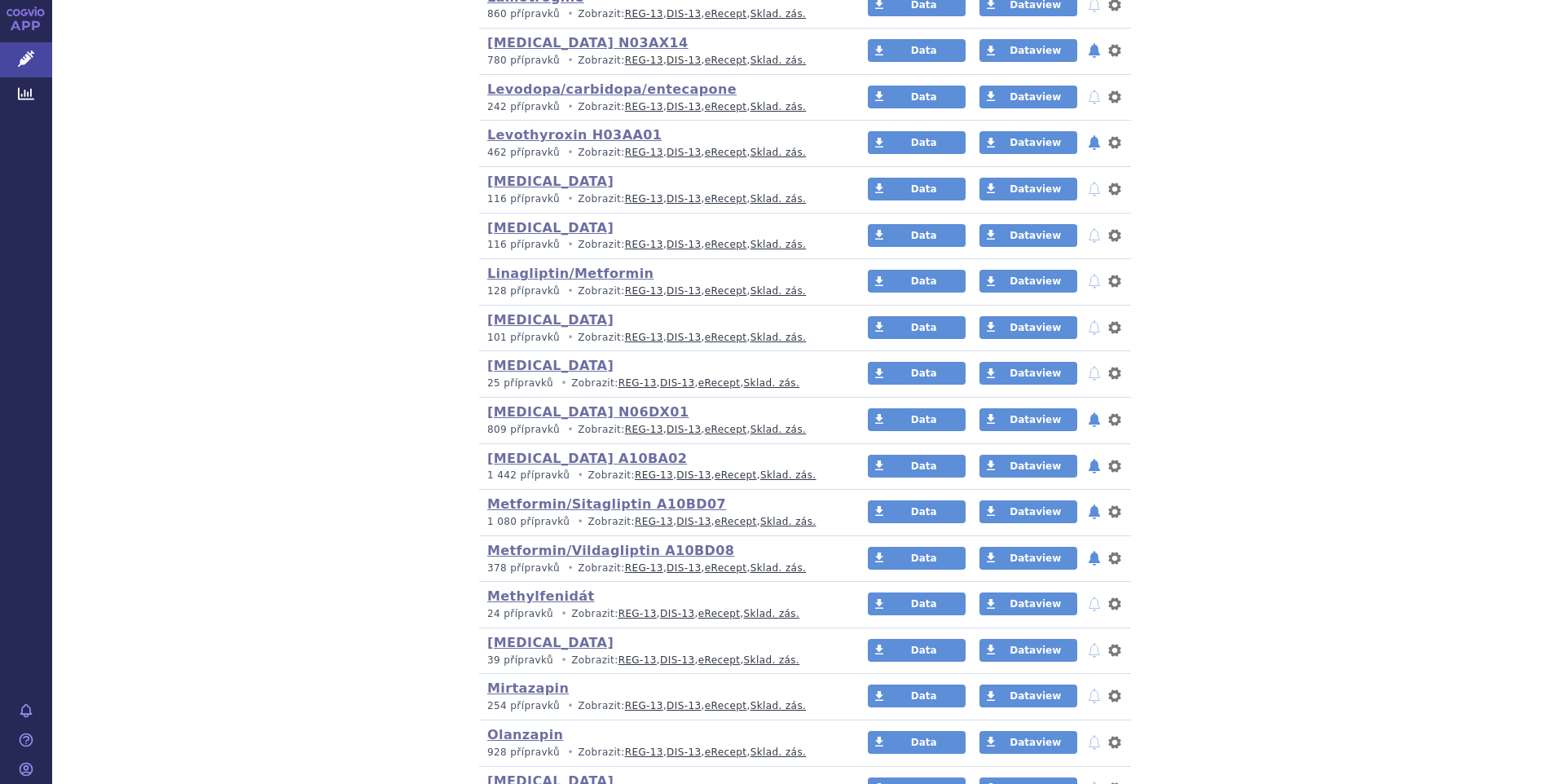
scroll to position [2200, 0]
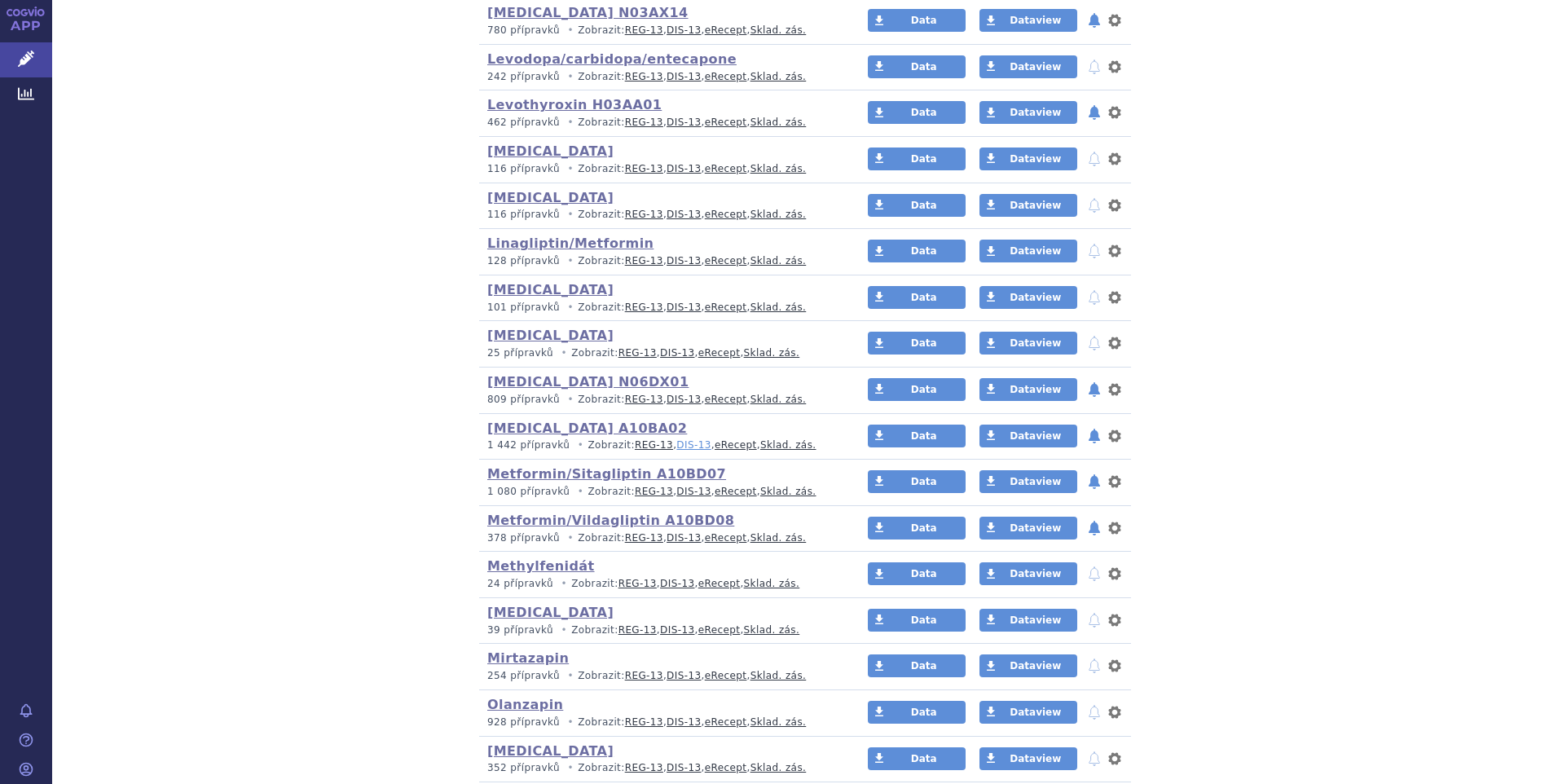
click at [676, 445] on link "DIS-13" at bounding box center [693, 445] width 34 height 12
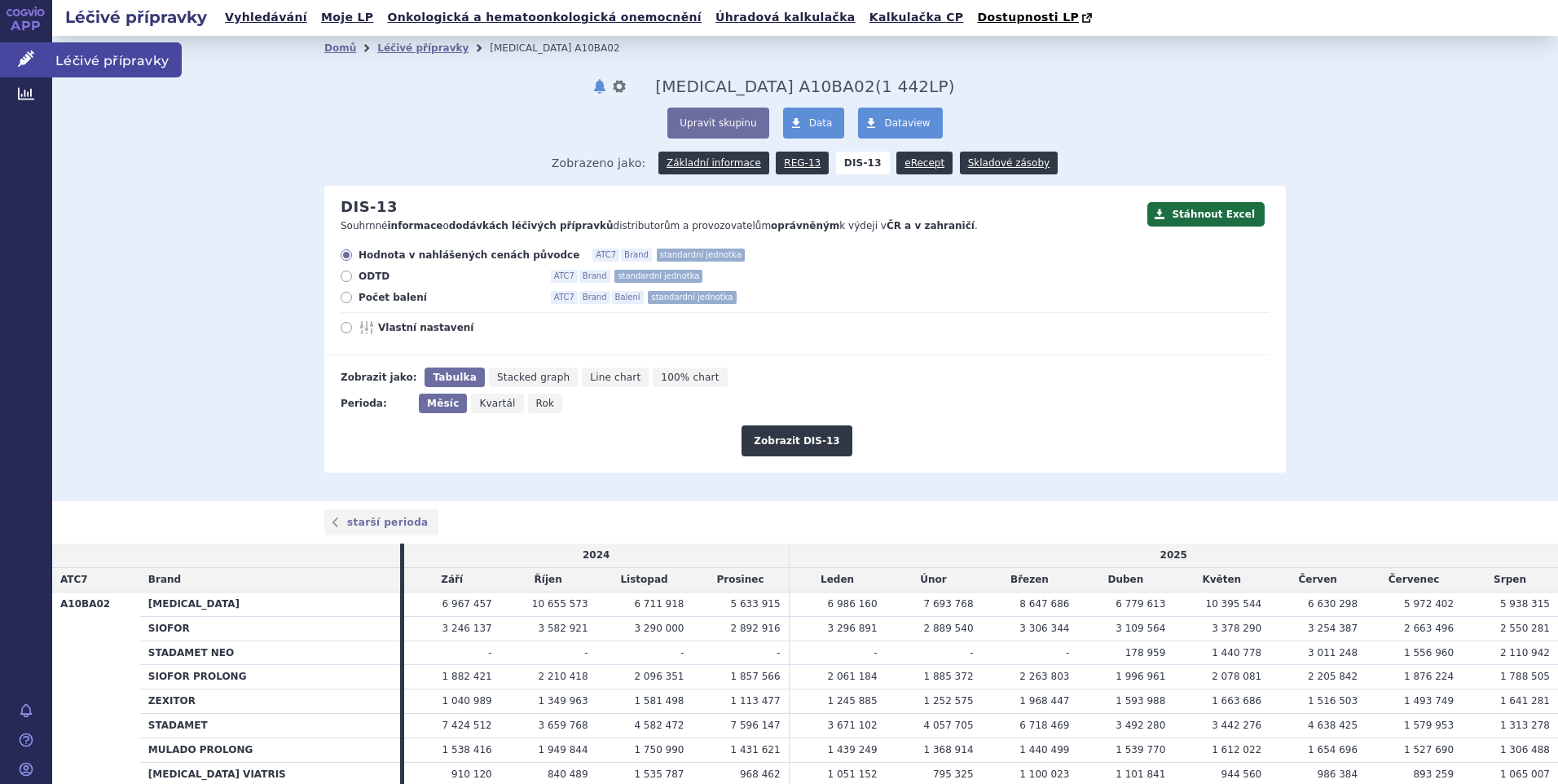
click at [76, 53] on span "Léčivé přípravky" at bounding box center [116, 59] width 130 height 34
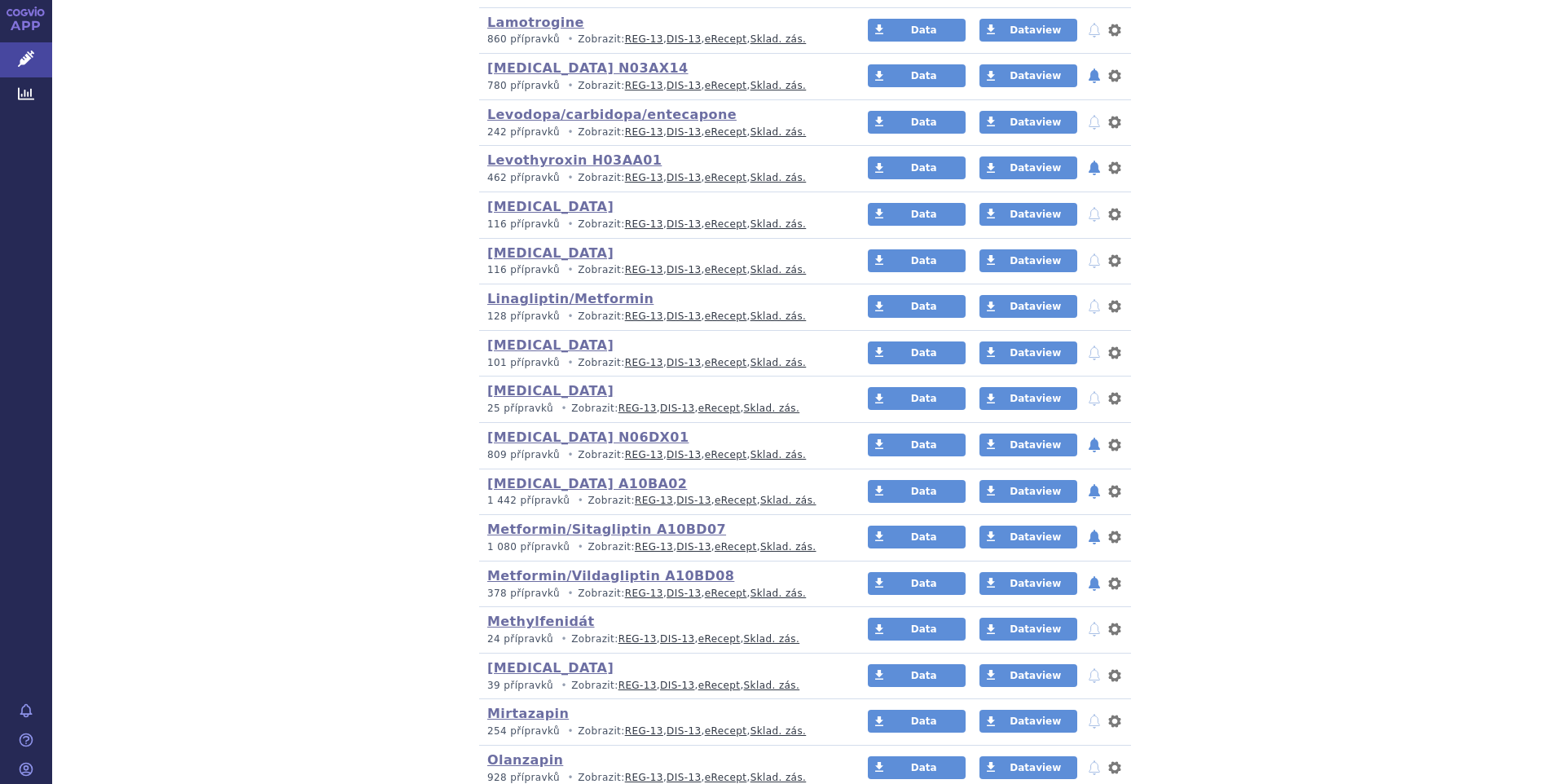
scroll to position [2444, 0]
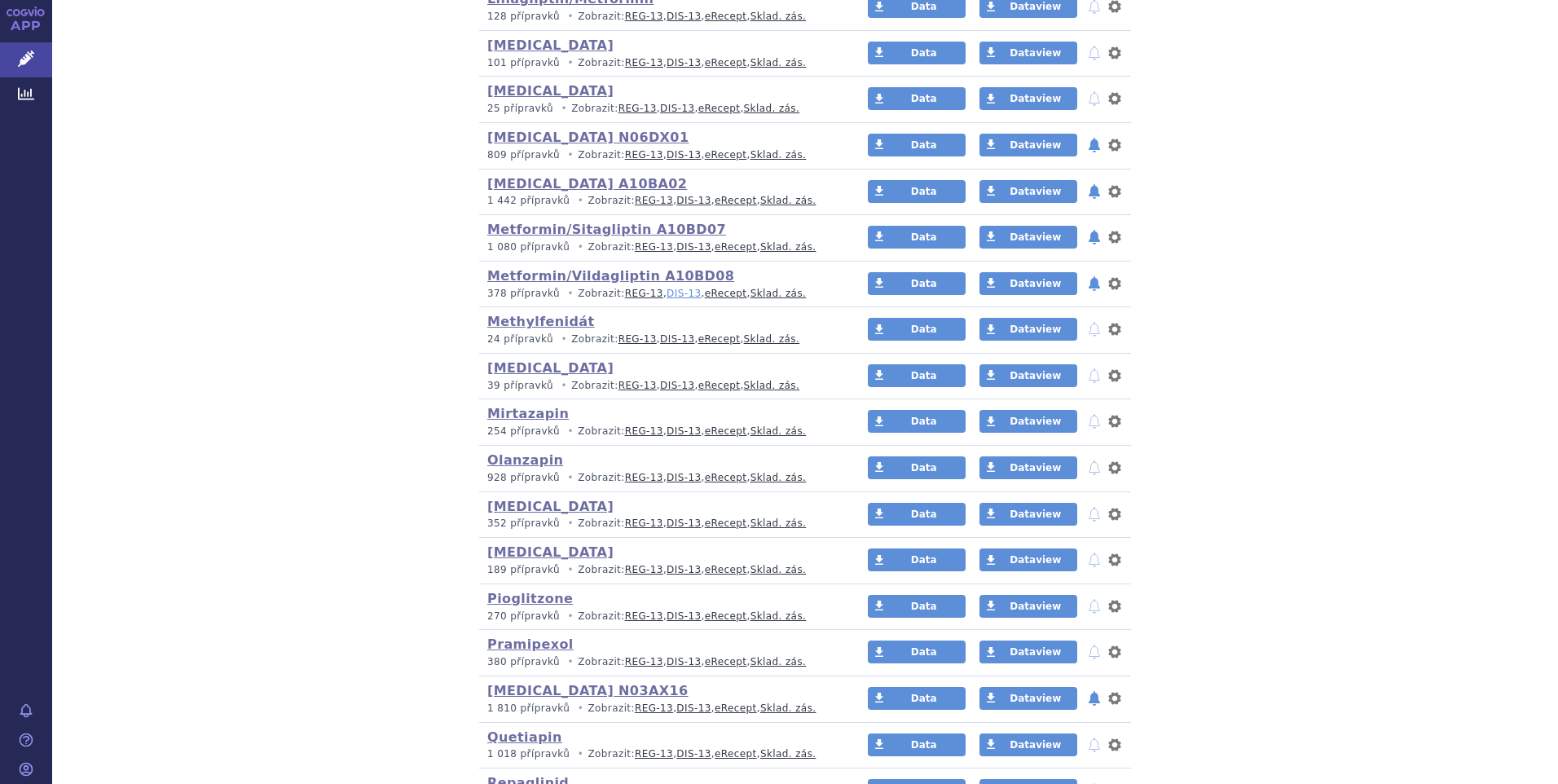
click at [666, 291] on link "DIS-13" at bounding box center [683, 293] width 34 height 12
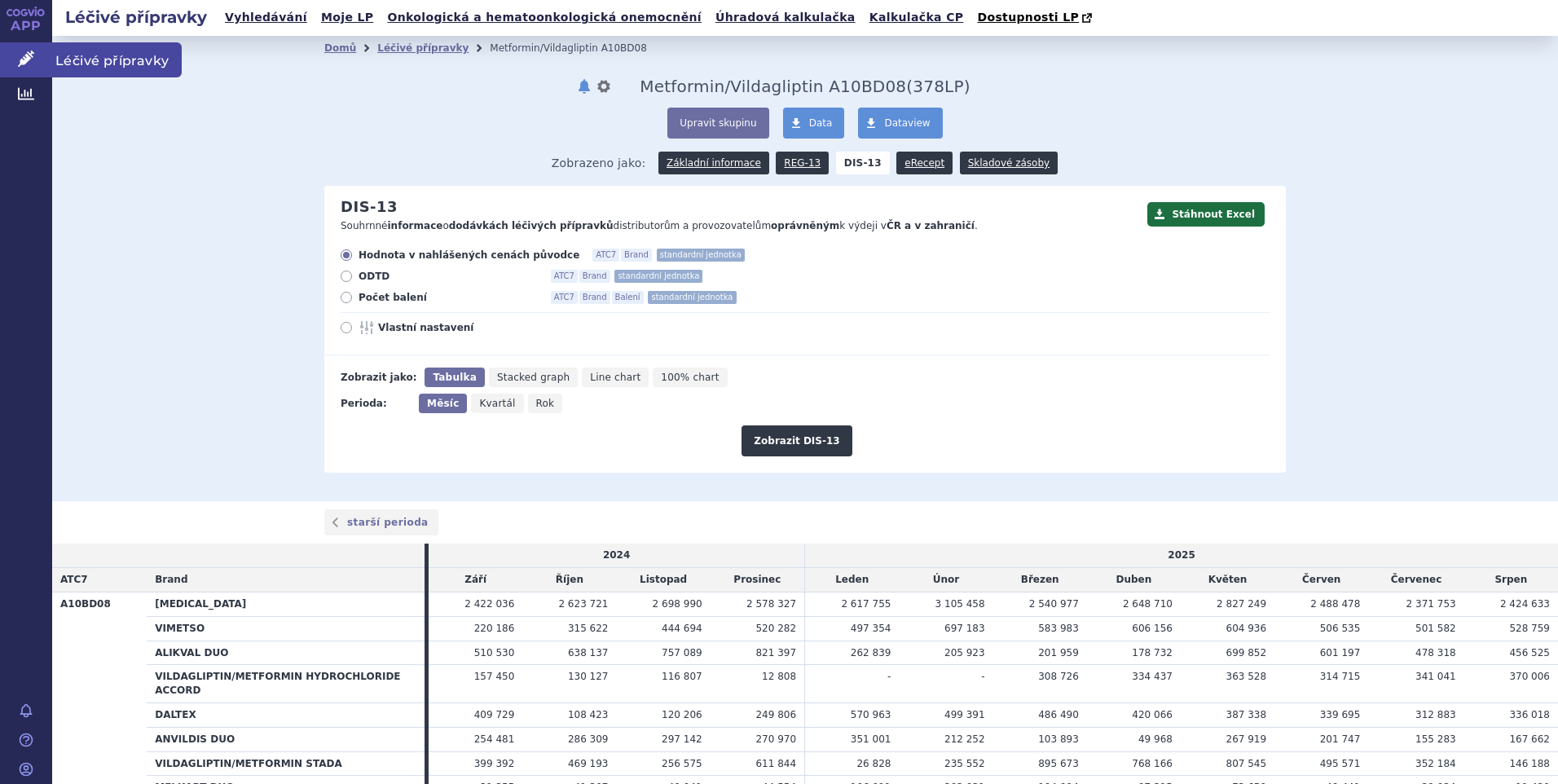
click at [95, 65] on span "Léčivé přípravky" at bounding box center [116, 59] width 130 height 34
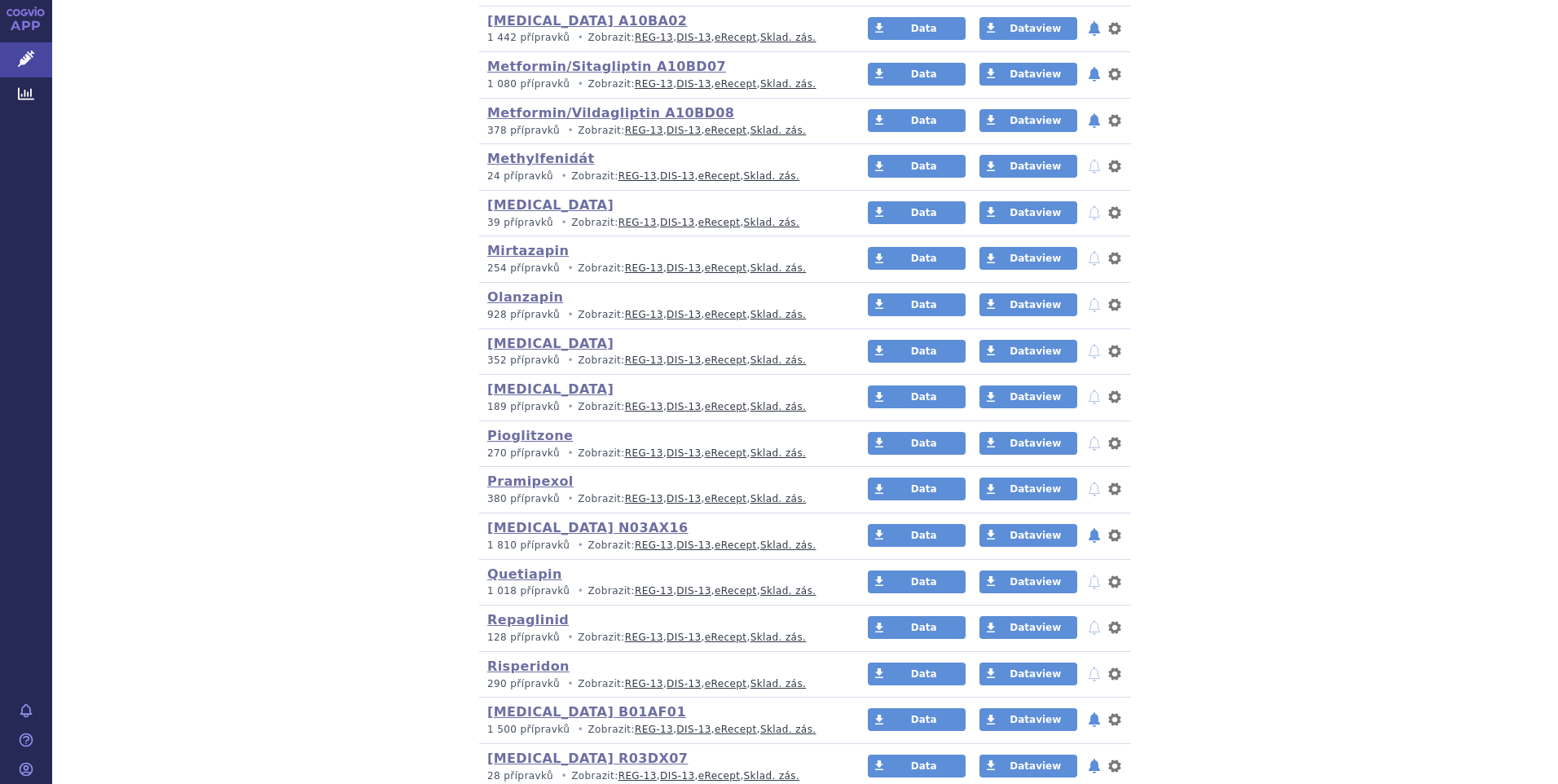
scroll to position [2689, 0]
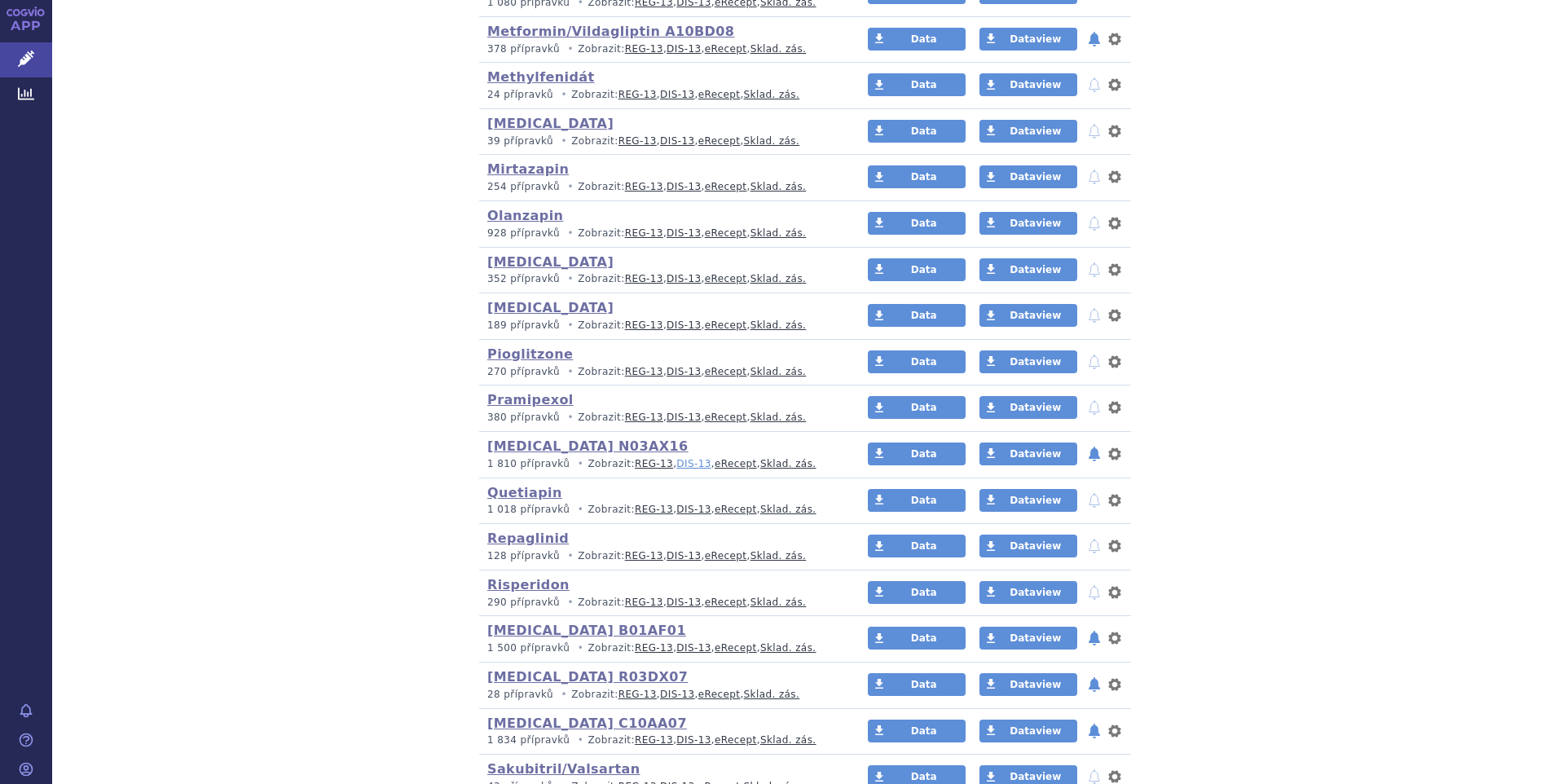
click at [676, 465] on link "DIS-13" at bounding box center [693, 464] width 34 height 12
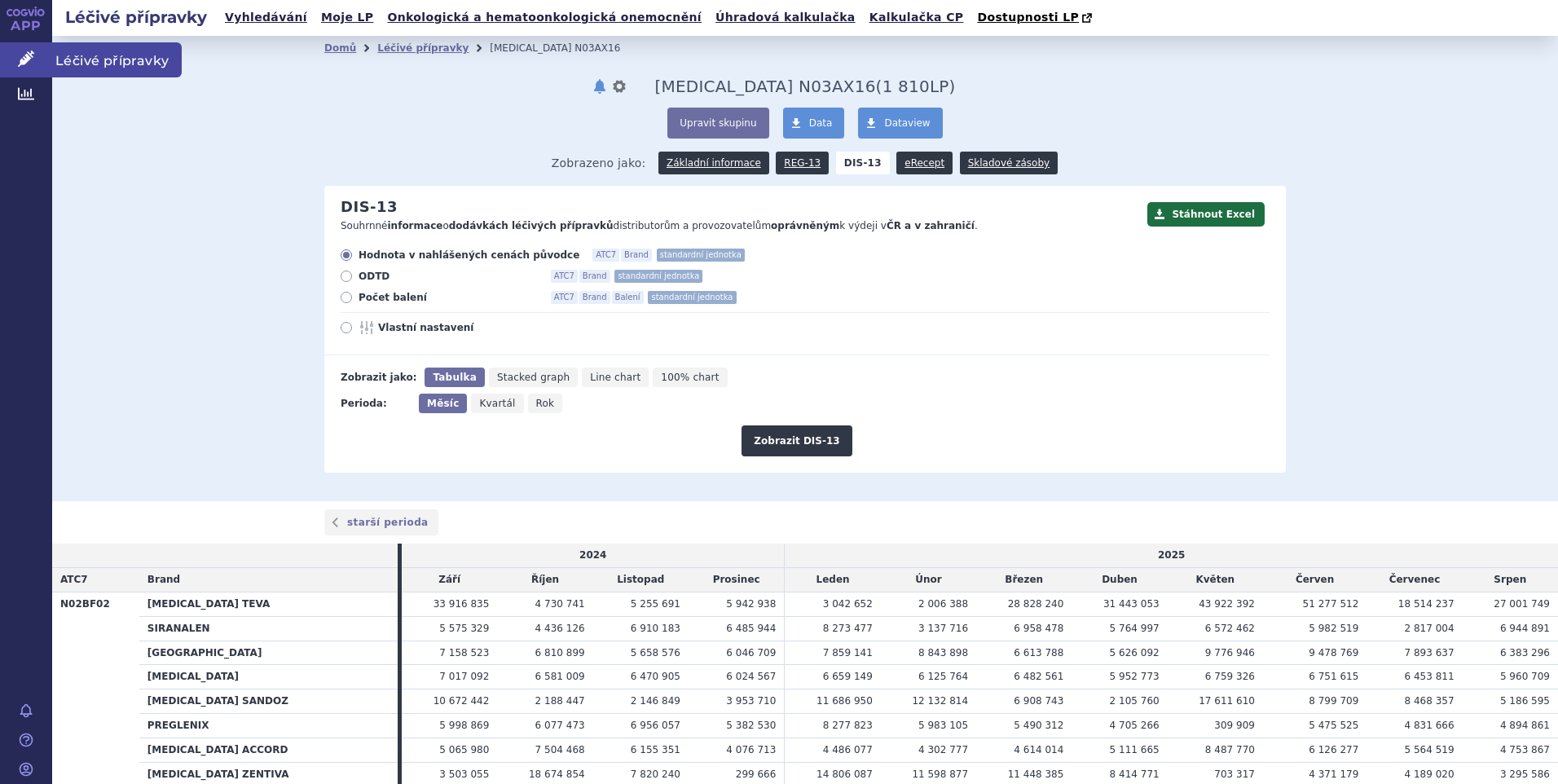
click at [64, 56] on span "Léčivé přípravky" at bounding box center [116, 59] width 130 height 34
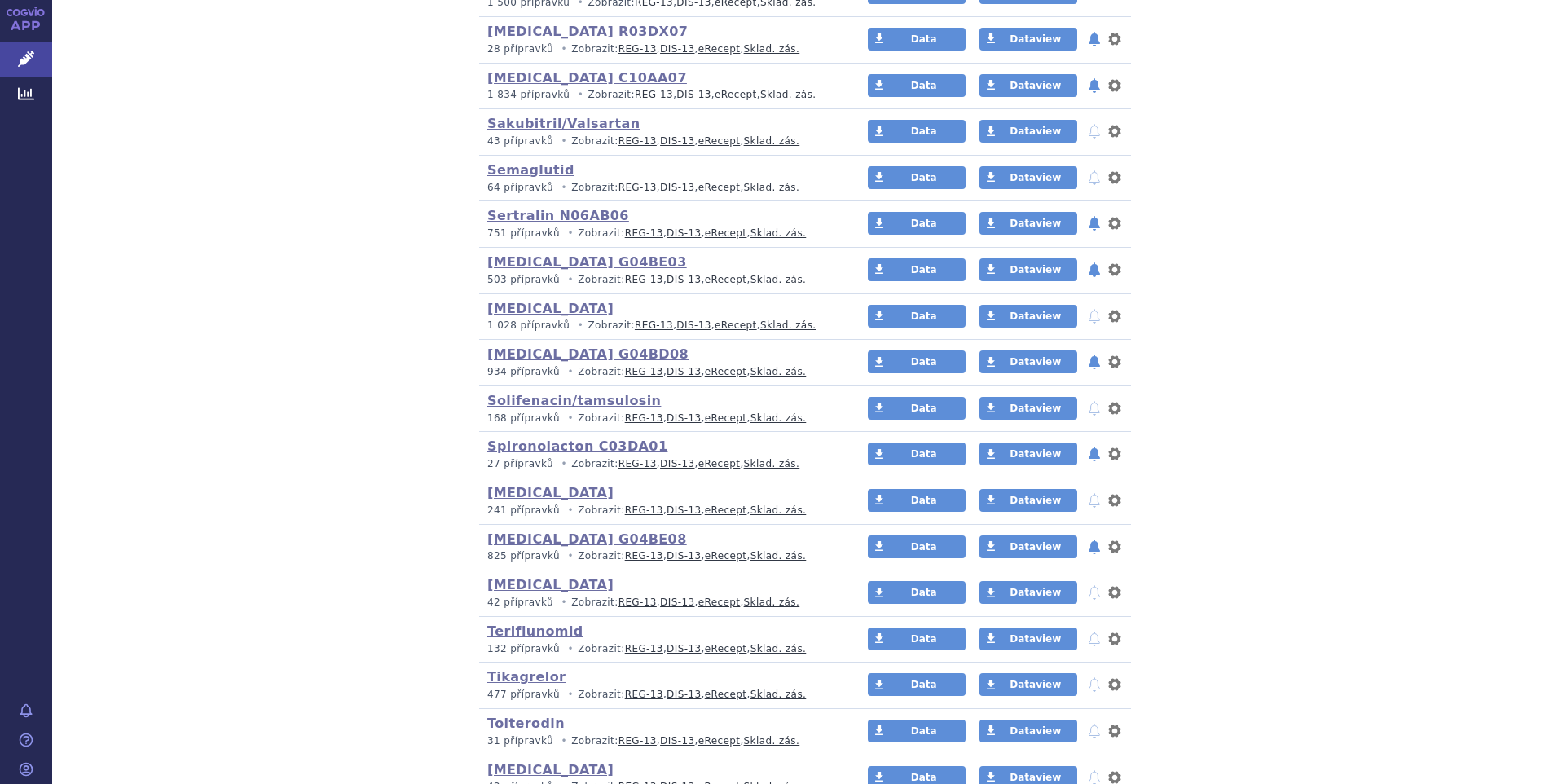
scroll to position [3340, 0]
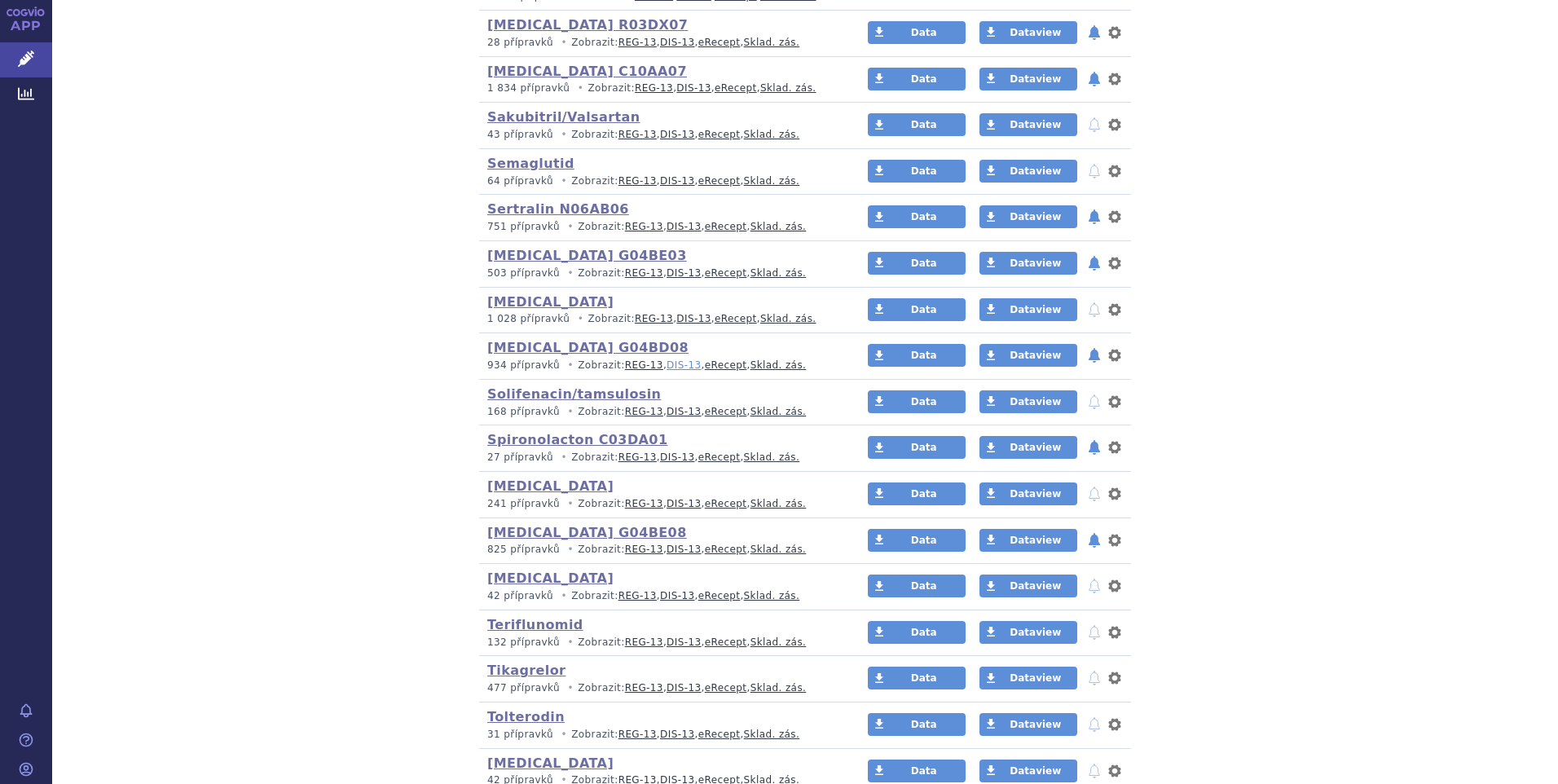
click at [666, 364] on link "DIS-13" at bounding box center [683, 365] width 34 height 12
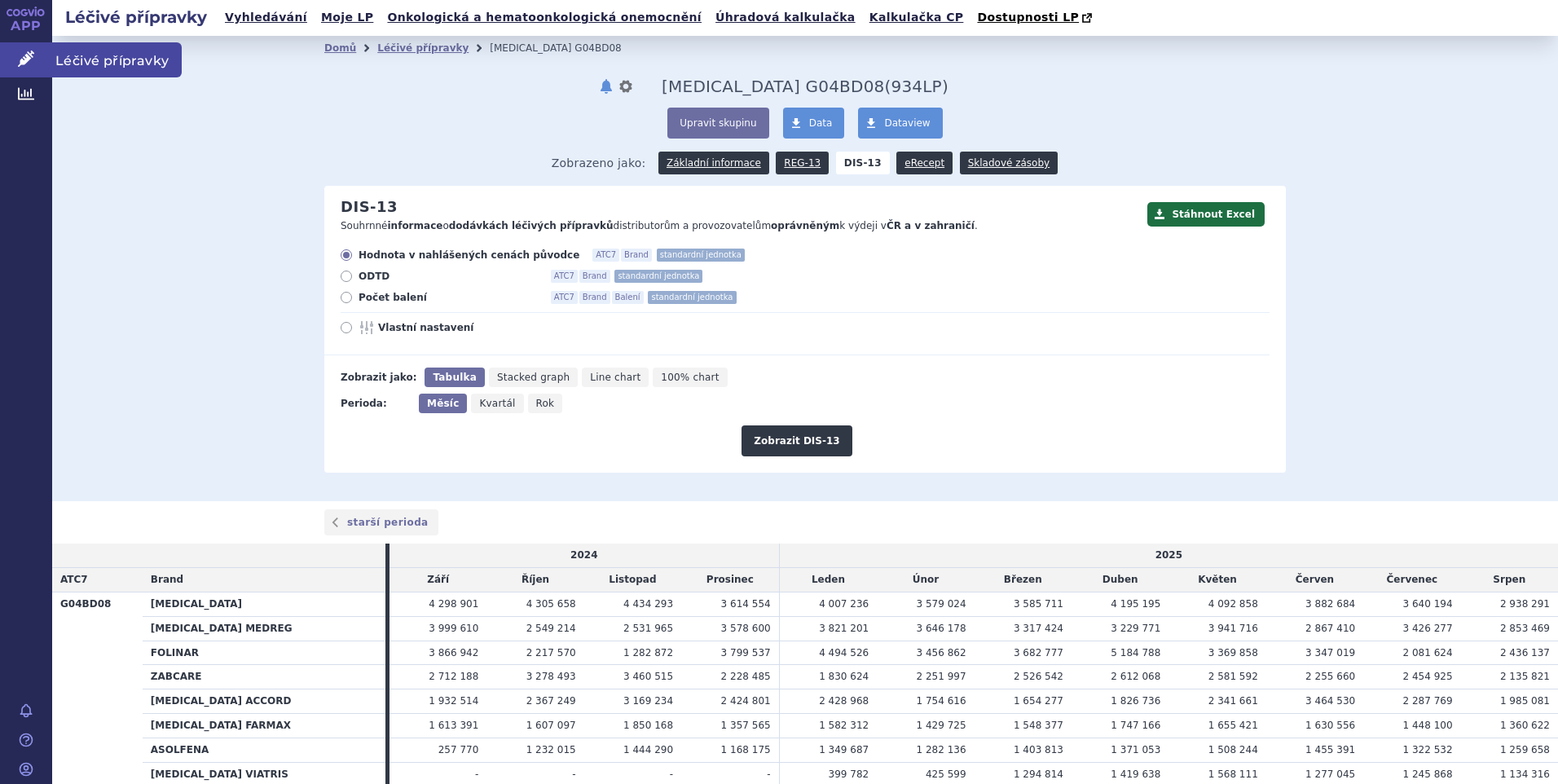
click at [68, 58] on span "Léčivé přípravky" at bounding box center [116, 59] width 130 height 34
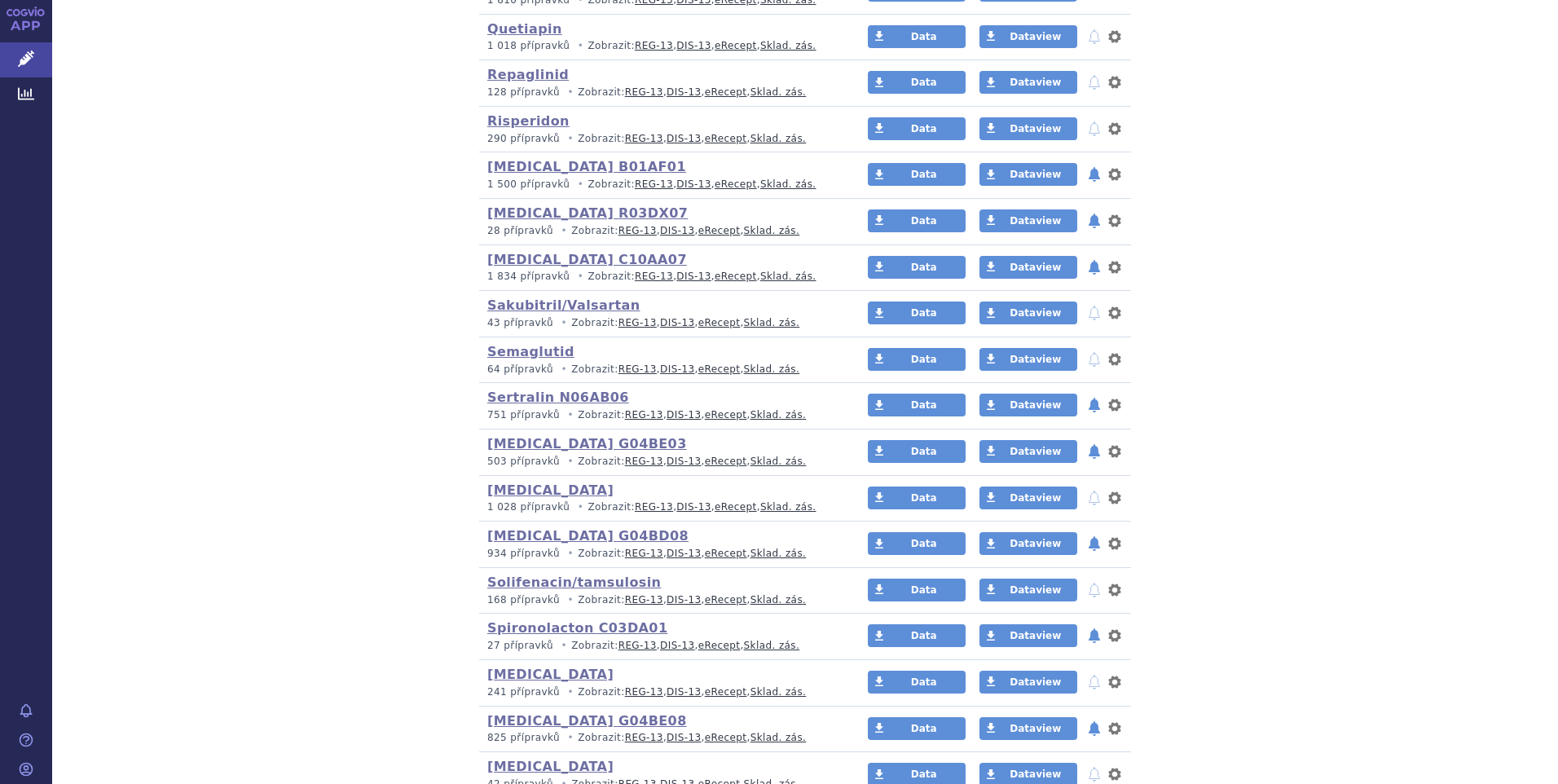
scroll to position [3340, 0]
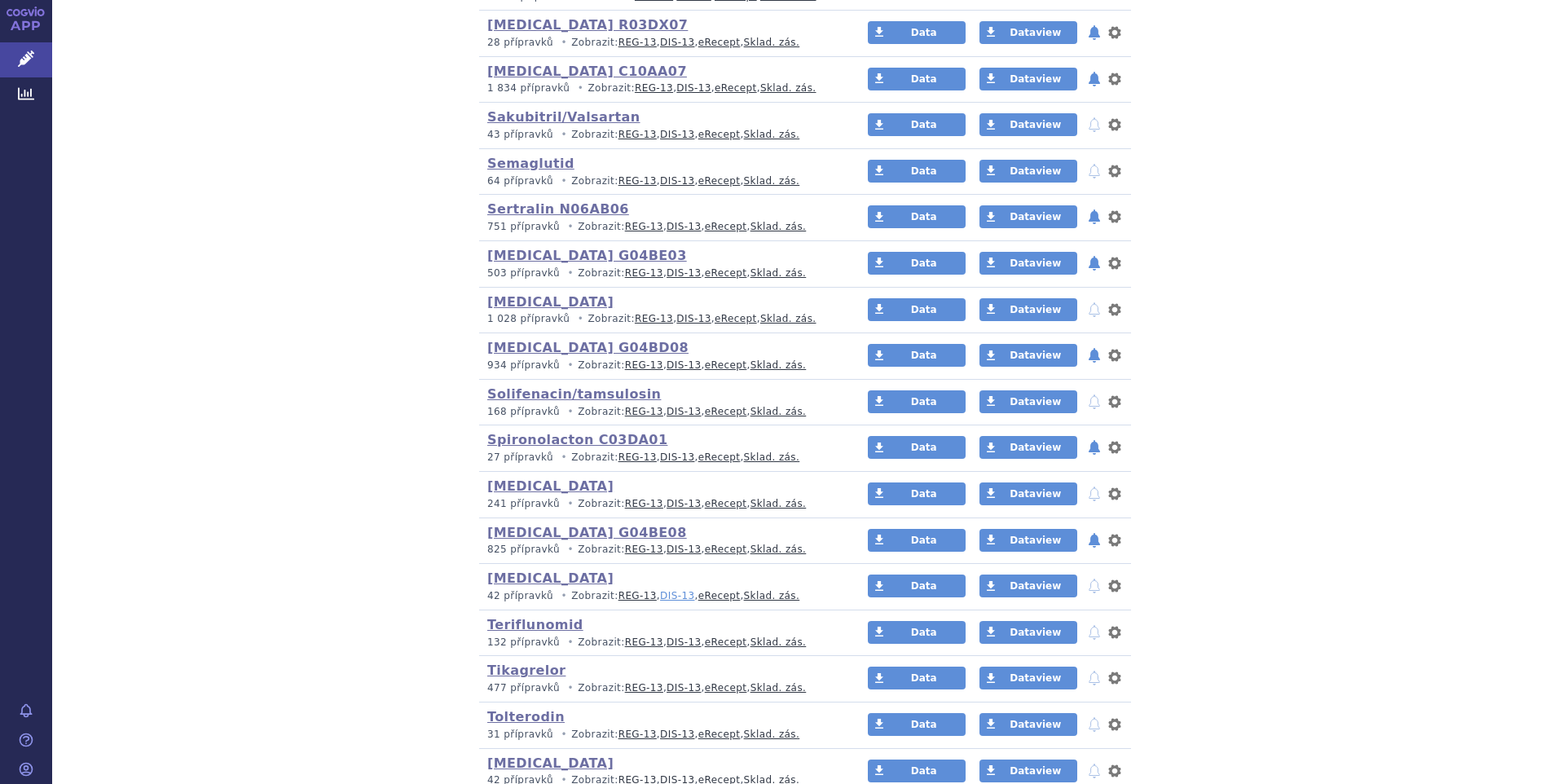
click at [660, 593] on link "DIS-13" at bounding box center [677, 596] width 34 height 12
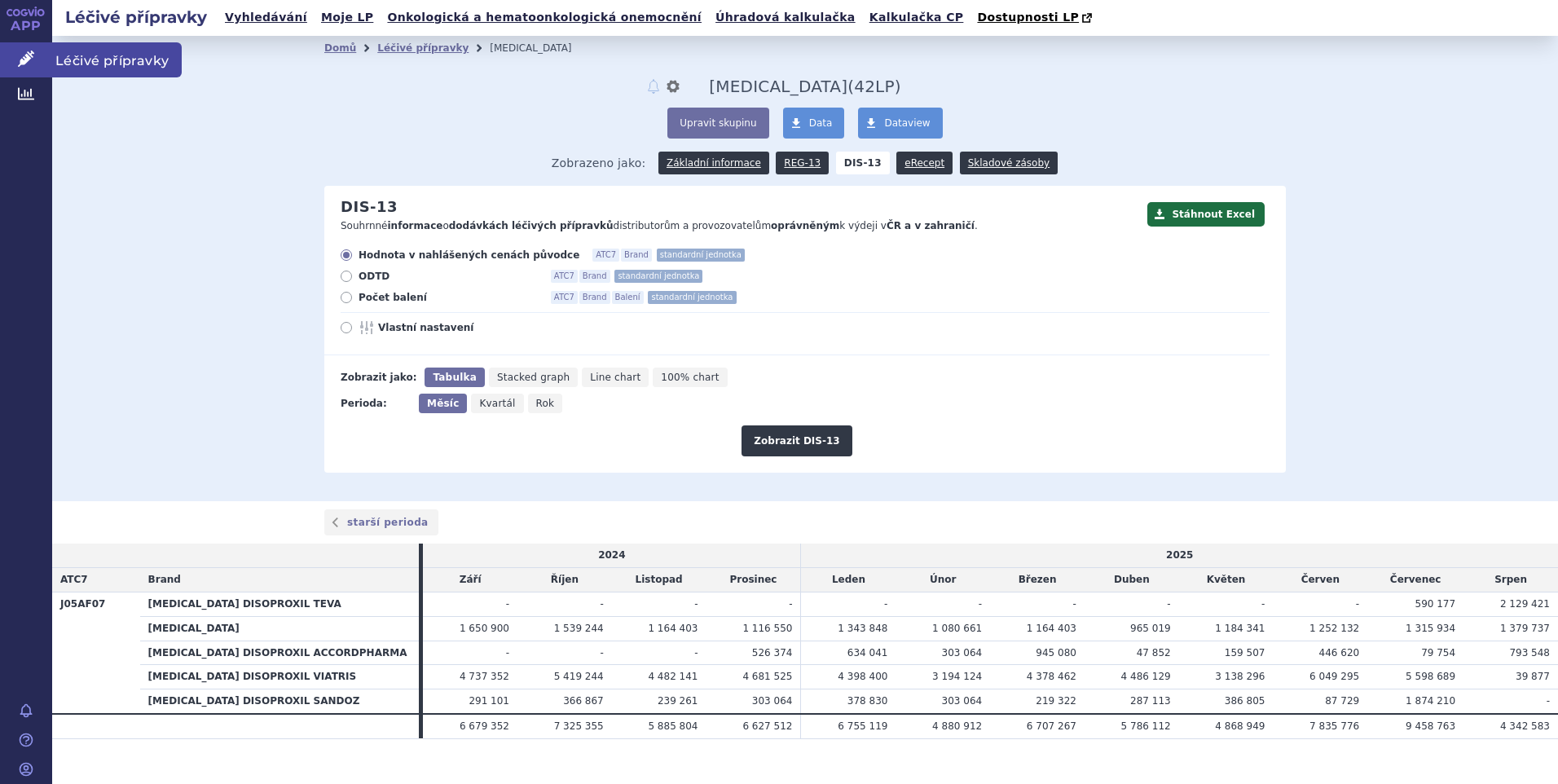
click at [85, 55] on span "Léčivé přípravky" at bounding box center [116, 59] width 130 height 34
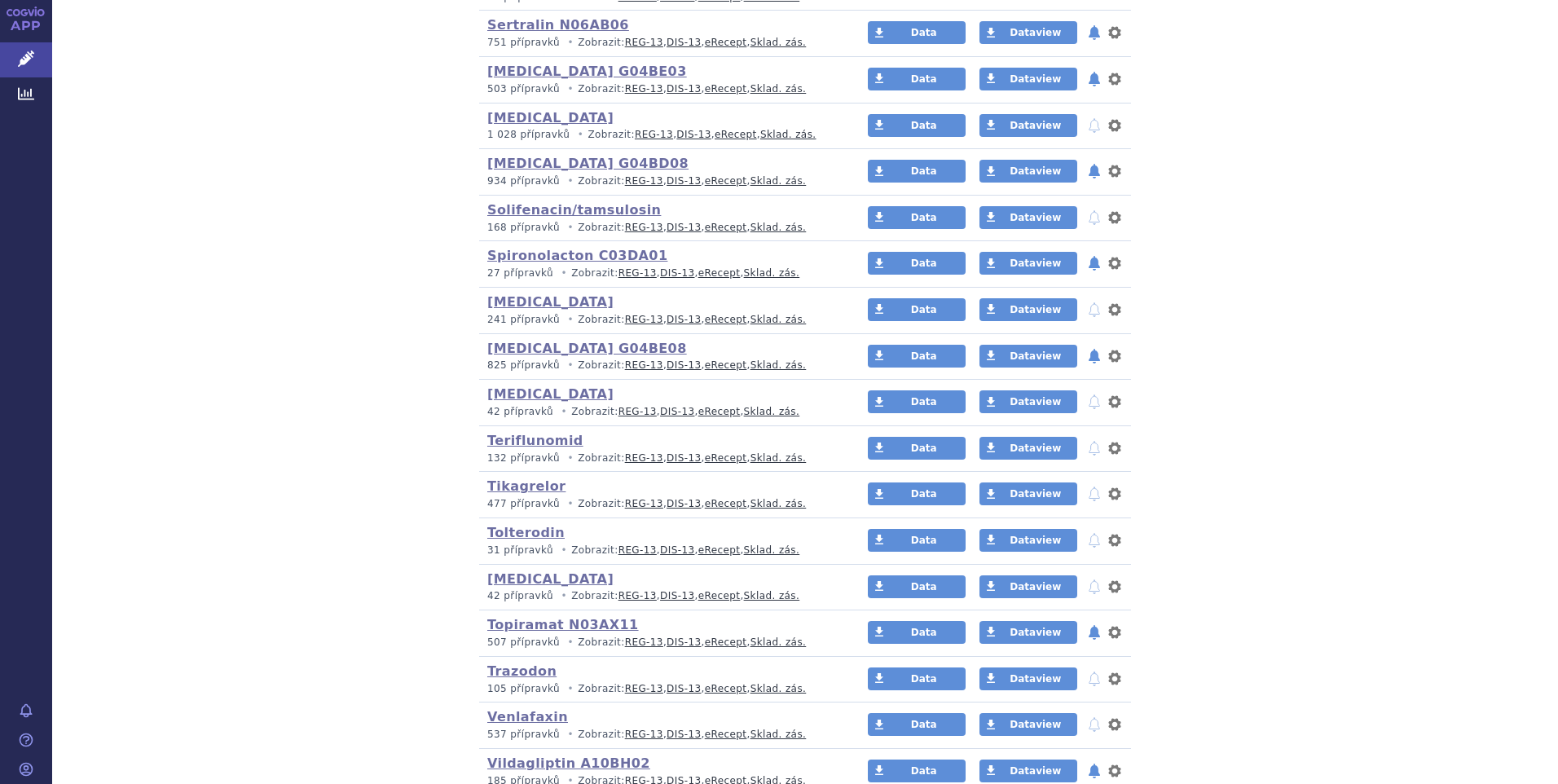
scroll to position [3666, 0]
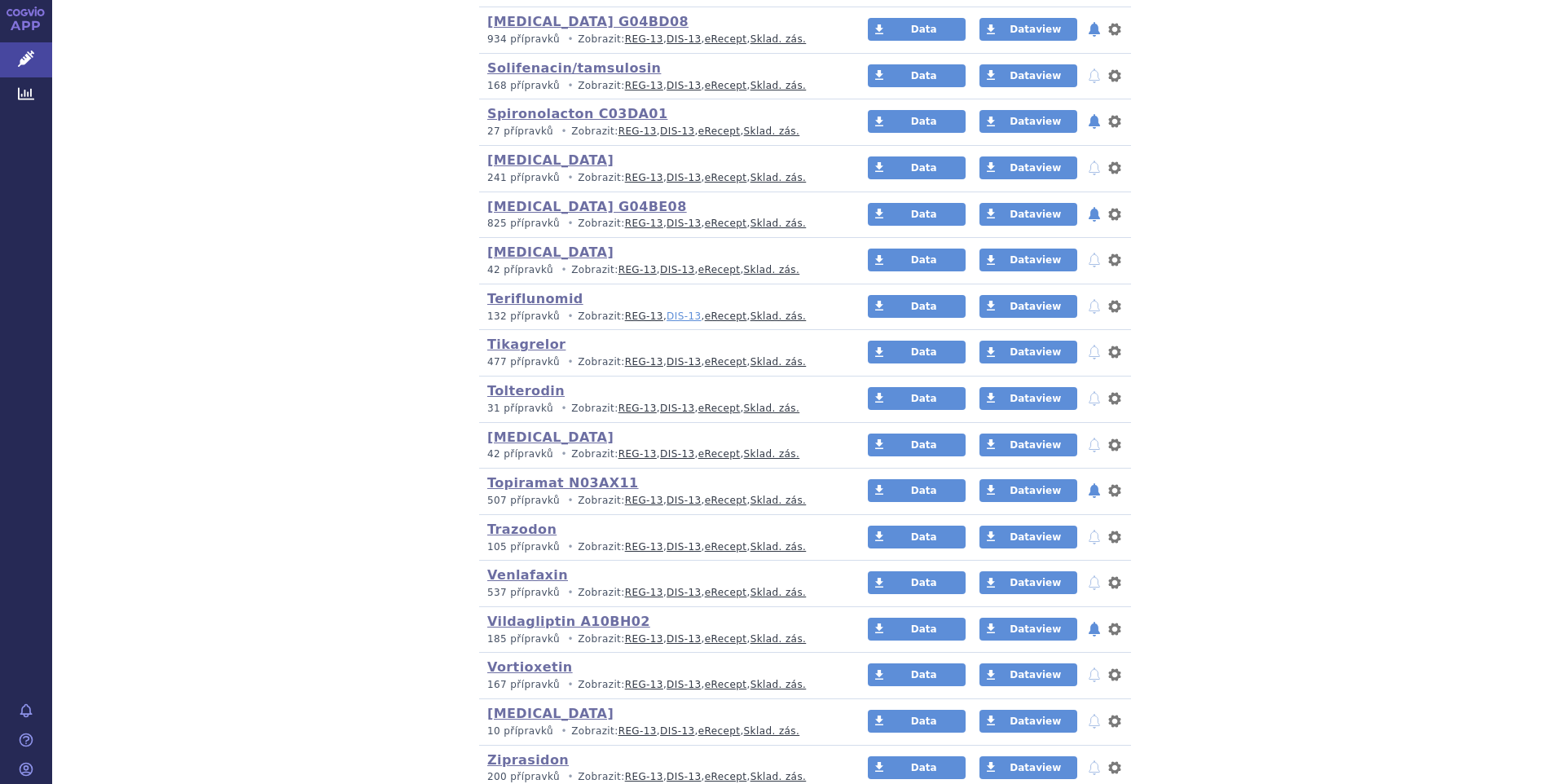
click at [666, 317] on link "DIS-13" at bounding box center [683, 316] width 34 height 12
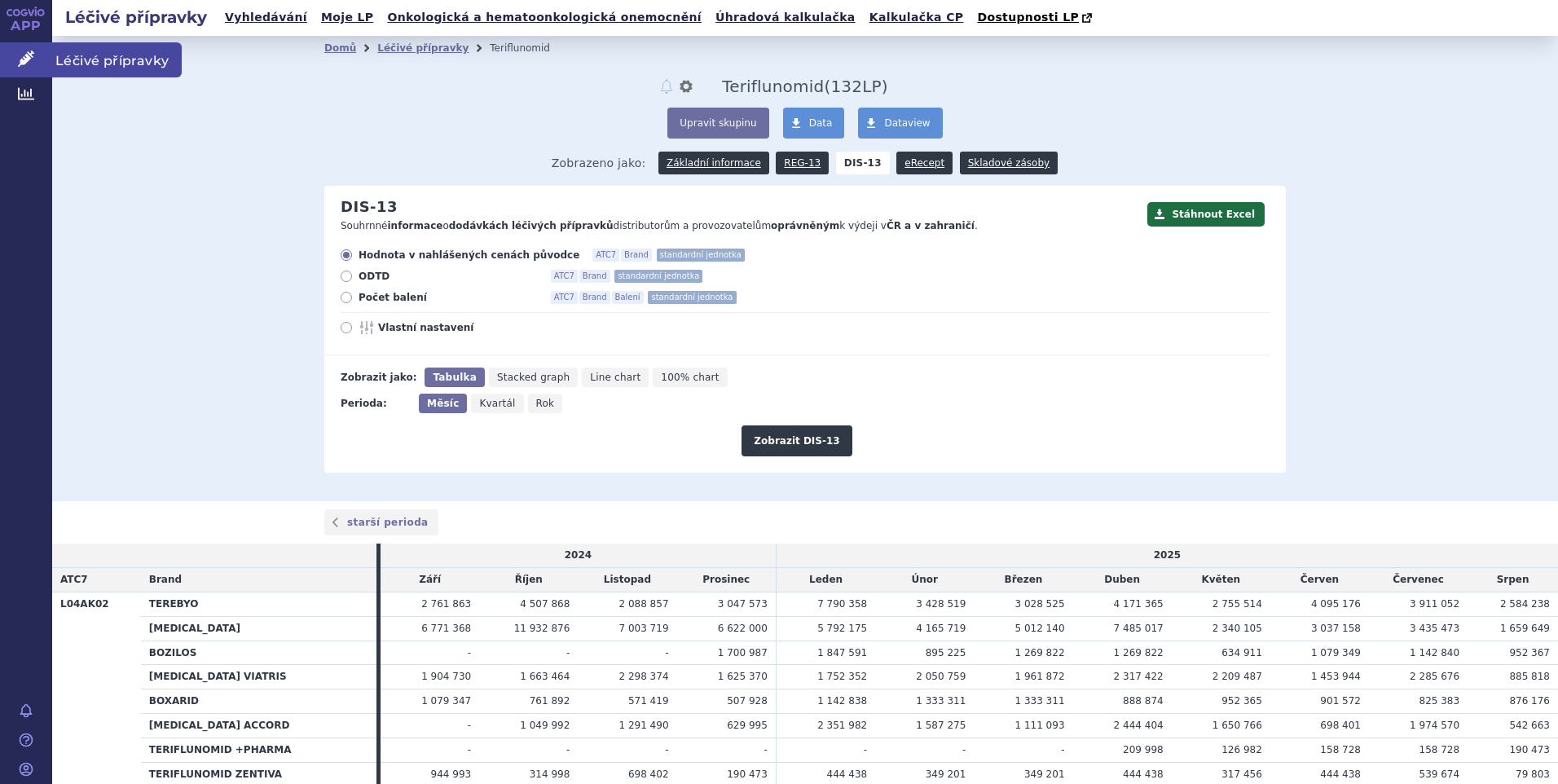
click at [65, 55] on span "Léčivé přípravky" at bounding box center [116, 59] width 130 height 34
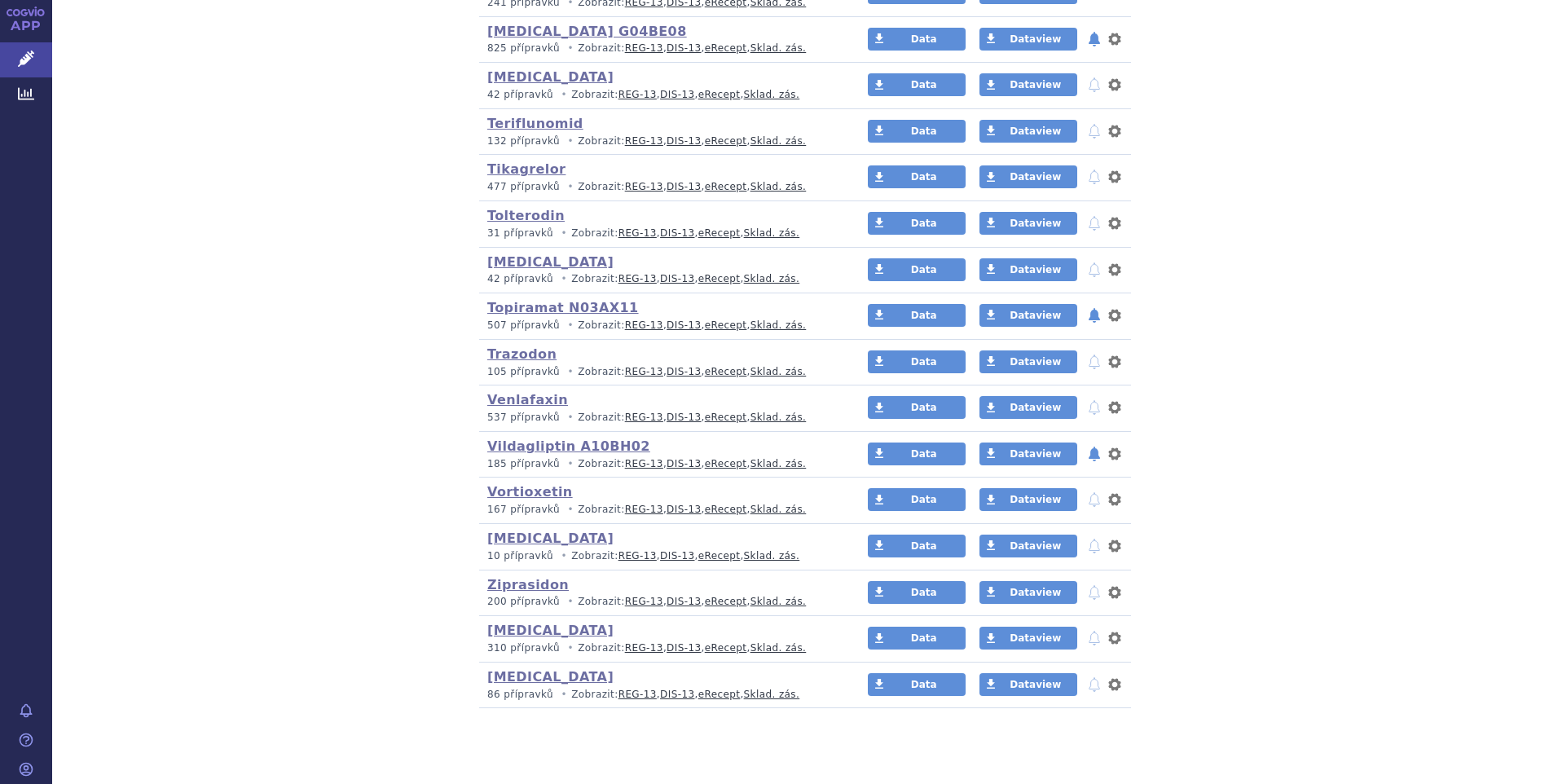
scroll to position [3865, 0]
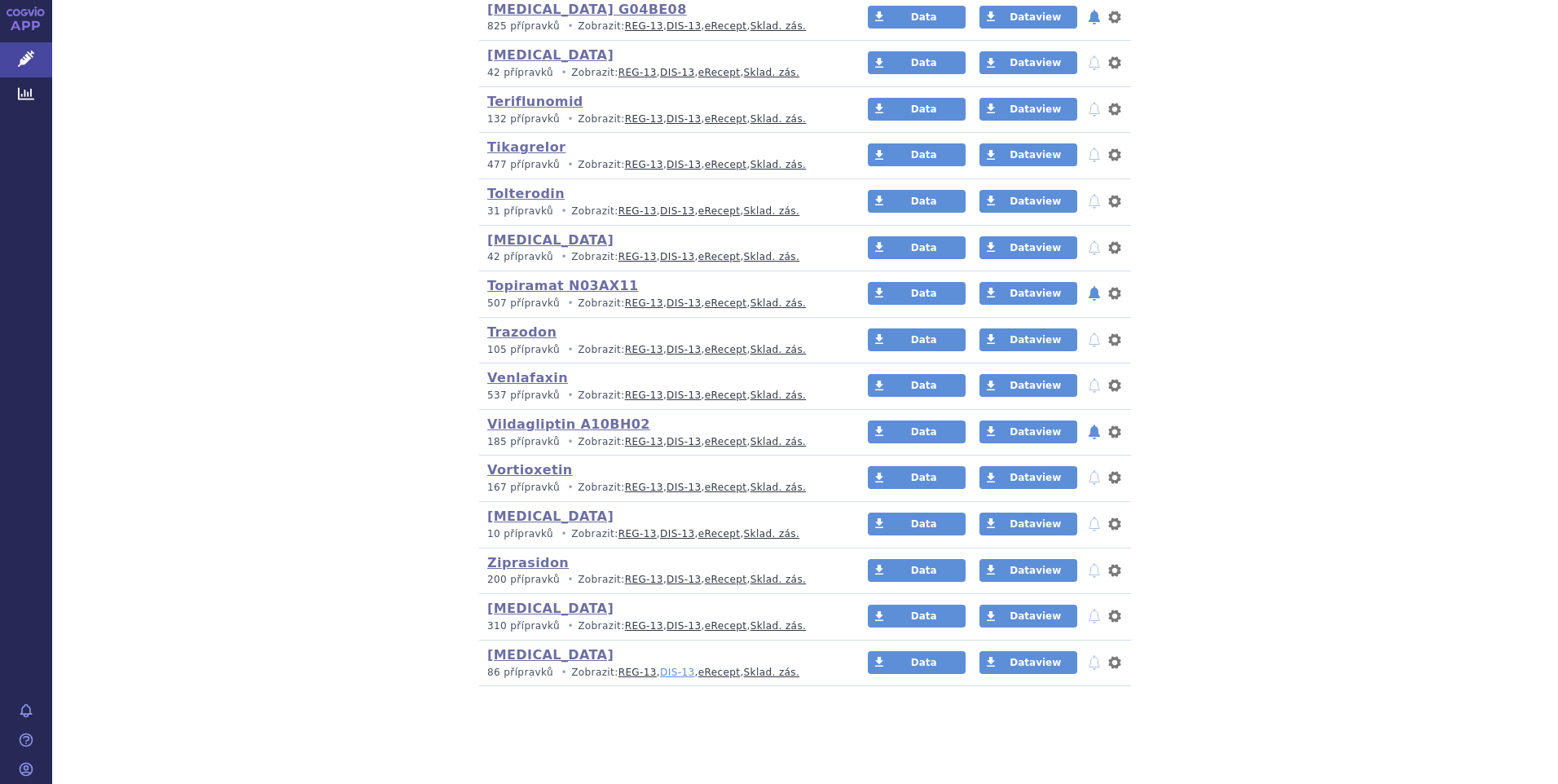
click at [660, 667] on link "DIS-13" at bounding box center [677, 672] width 34 height 12
